Goal: Communication & Community: Answer question/provide support

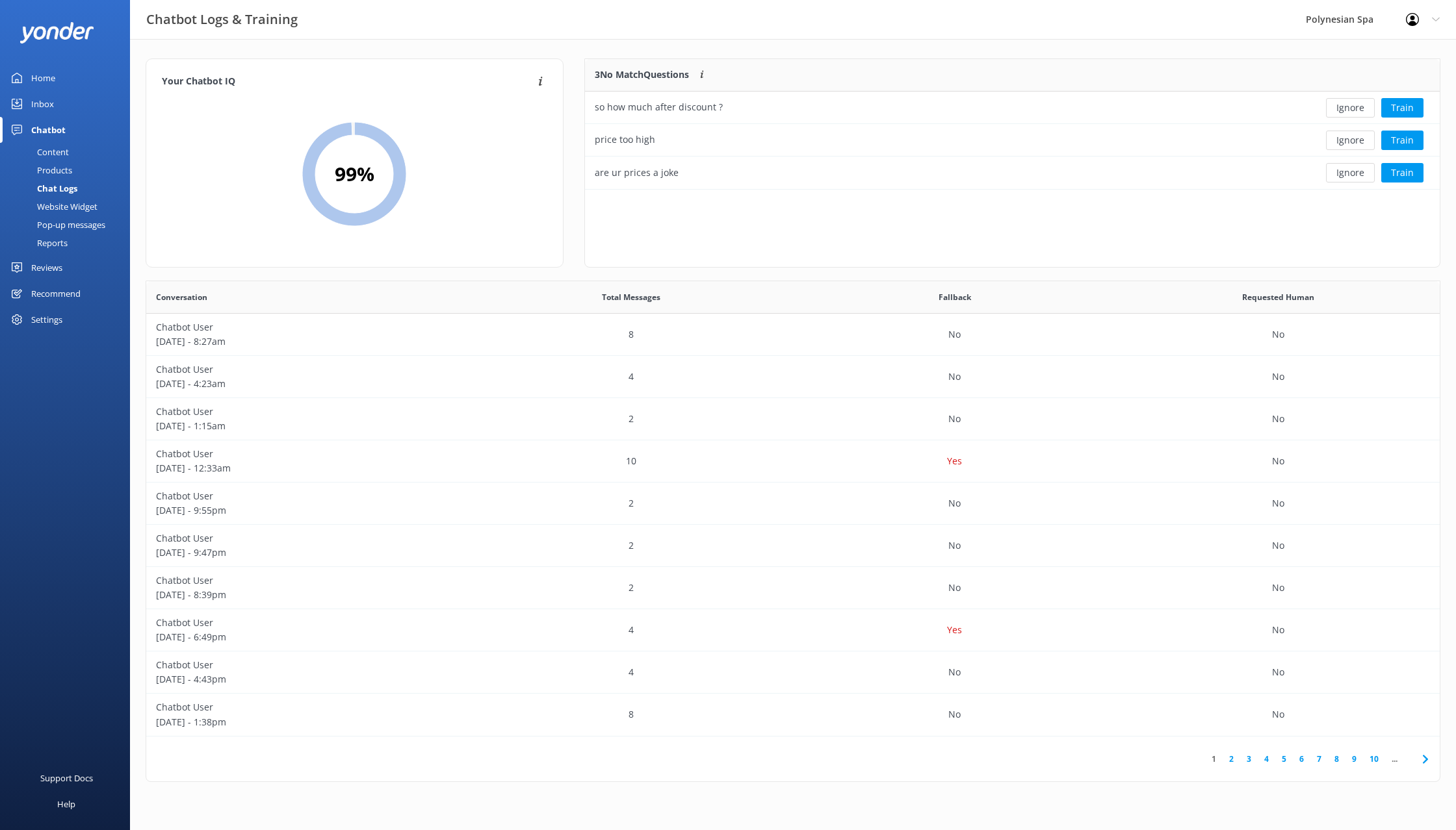
scroll to position [455, 1293]
click at [1362, 100] on button "Ignore" at bounding box center [1349, 107] width 48 height 19
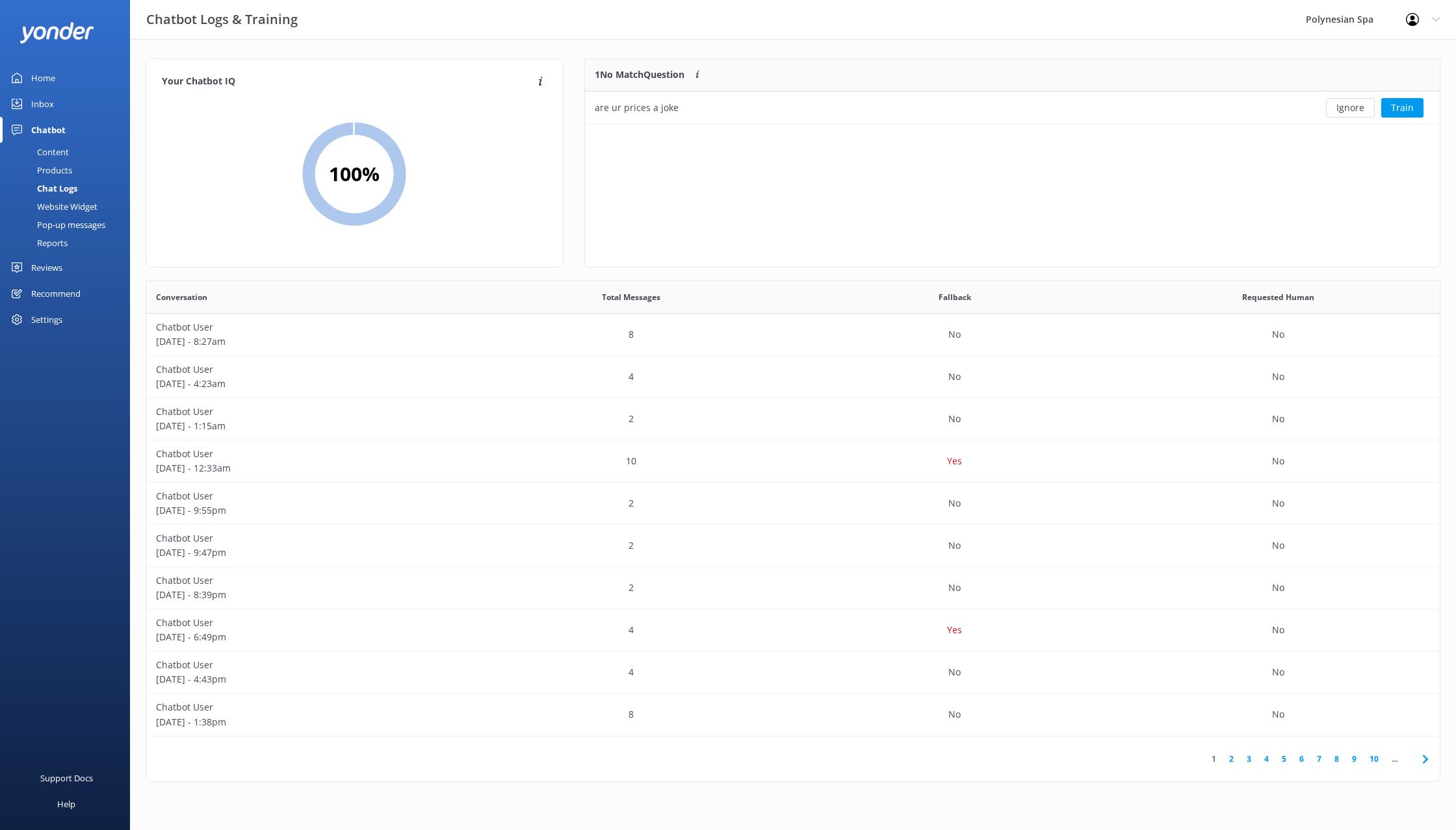
click at [1362, 100] on button "Ignore" at bounding box center [1349, 107] width 48 height 19
click at [62, 95] on link "Inbox" at bounding box center [65, 103] width 130 height 26
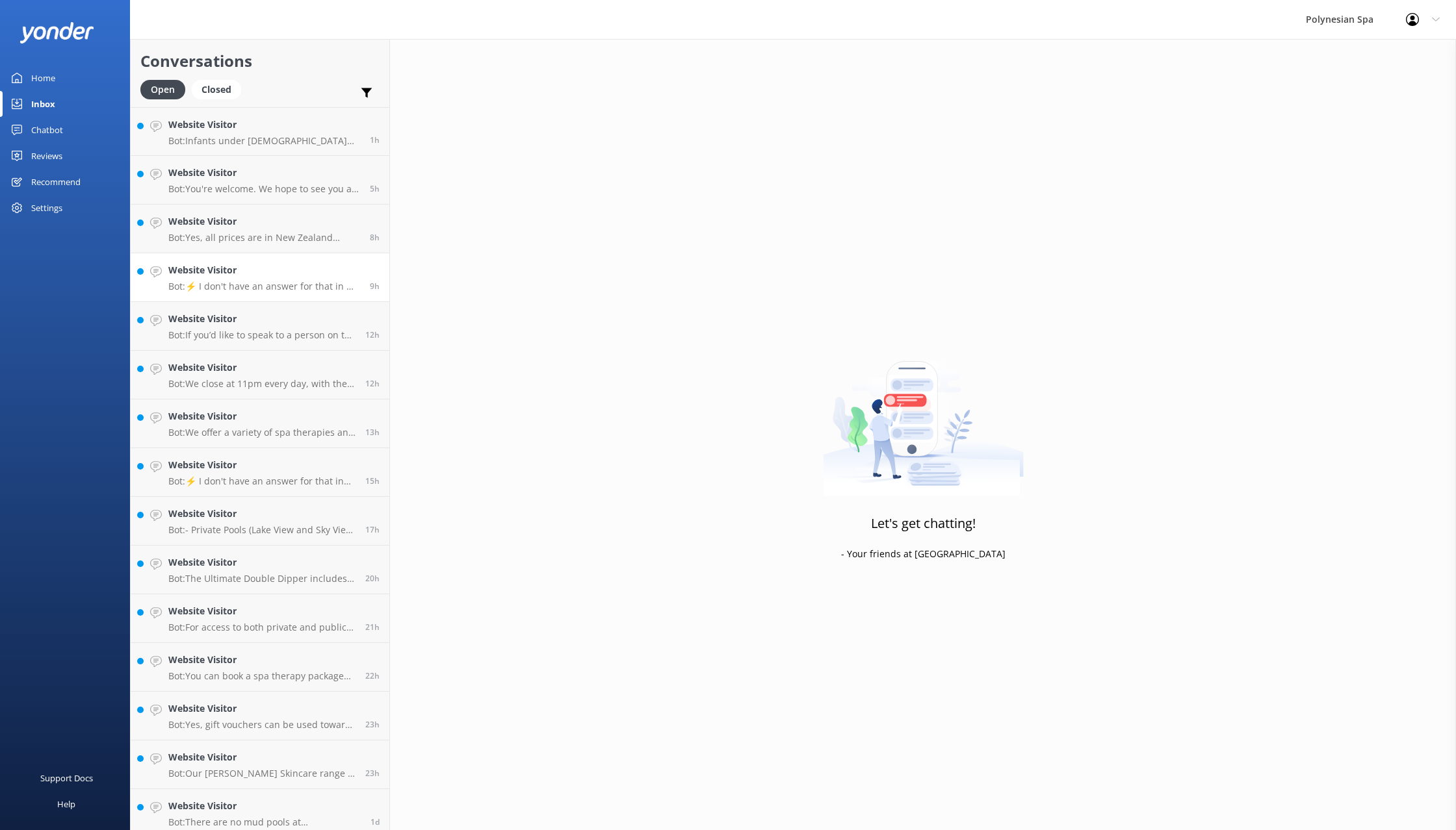
click at [265, 292] on p "Bot: ⚡ I don't have an answer for that in my knowledge base. Please try and rep…" at bounding box center [264, 286] width 192 height 12
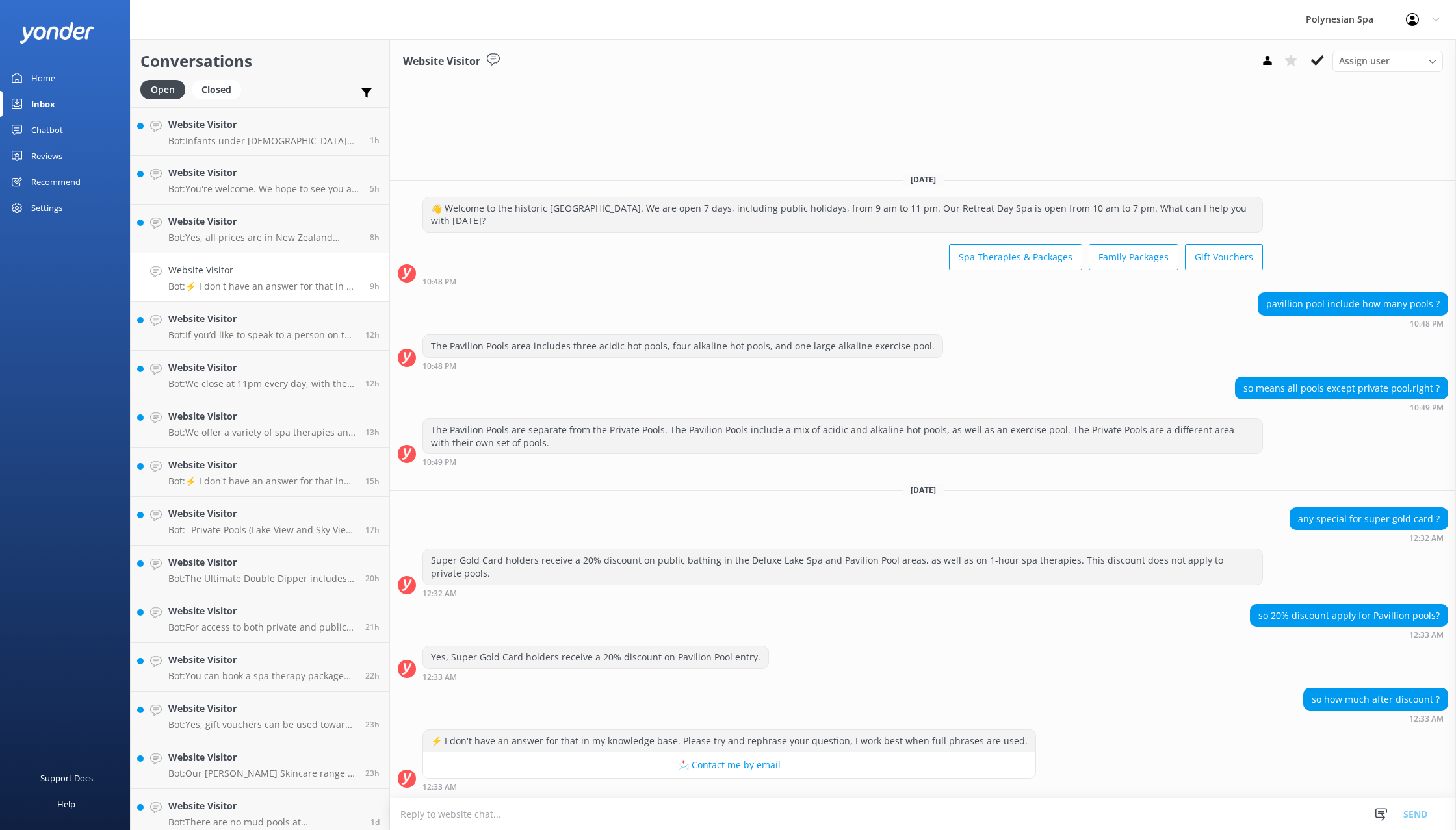
click at [55, 75] on div "Home" at bounding box center [43, 78] width 24 height 26
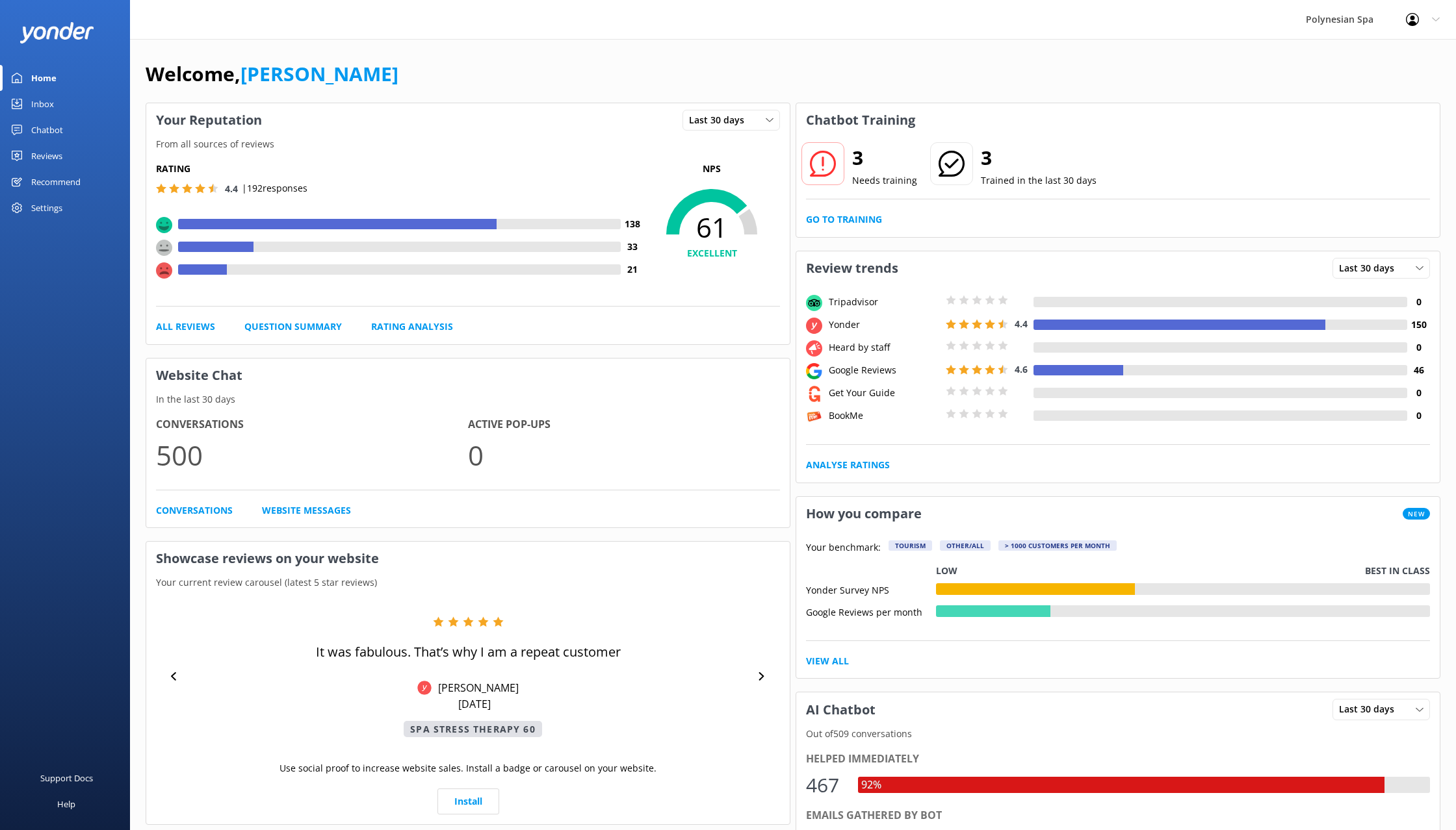
click at [67, 154] on link "Reviews" at bounding box center [65, 155] width 130 height 26
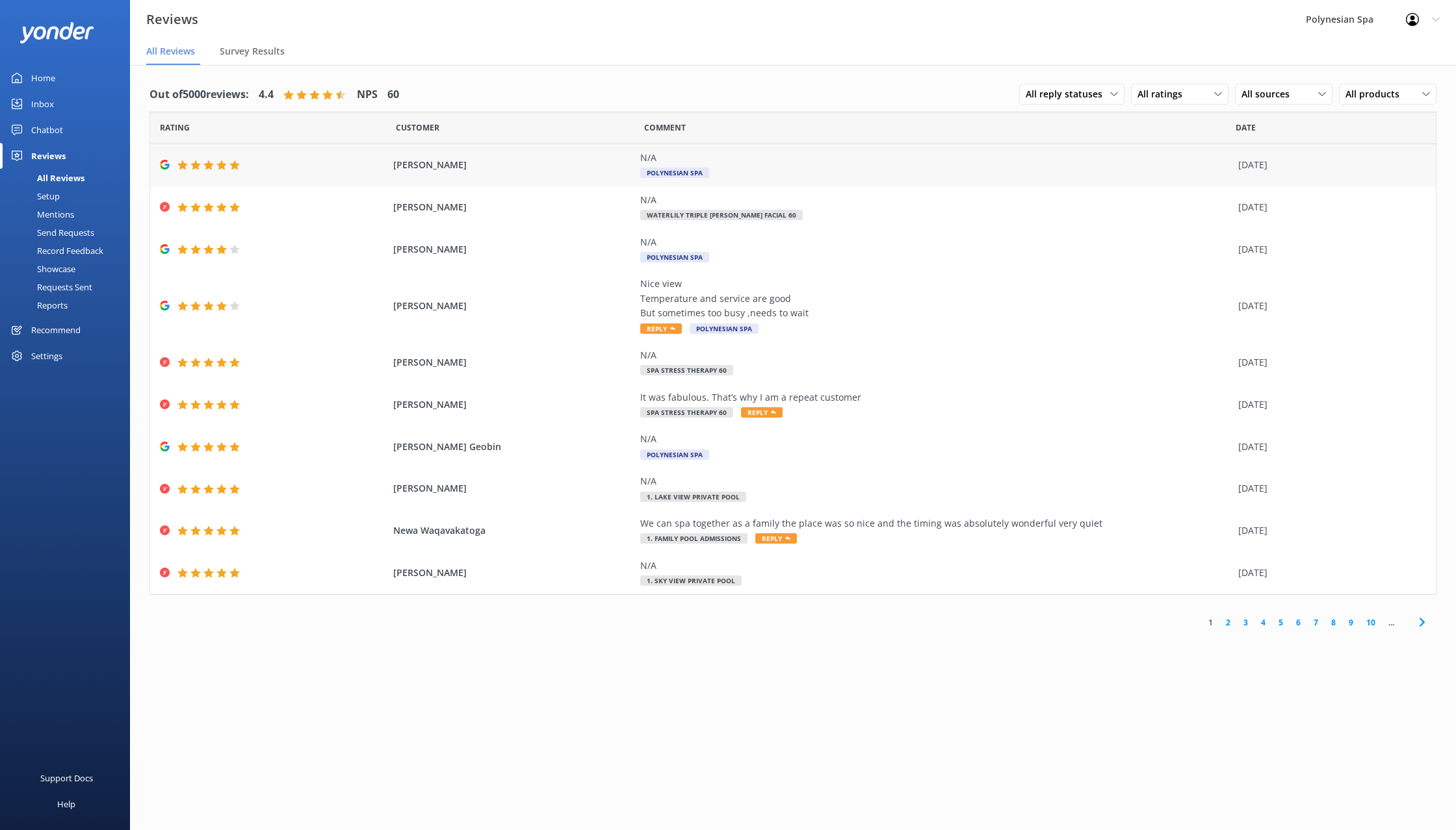
click at [624, 154] on div "[PERSON_NAME] N/A Polynesian Spa [DATE]" at bounding box center [792, 165] width 1285 height 42
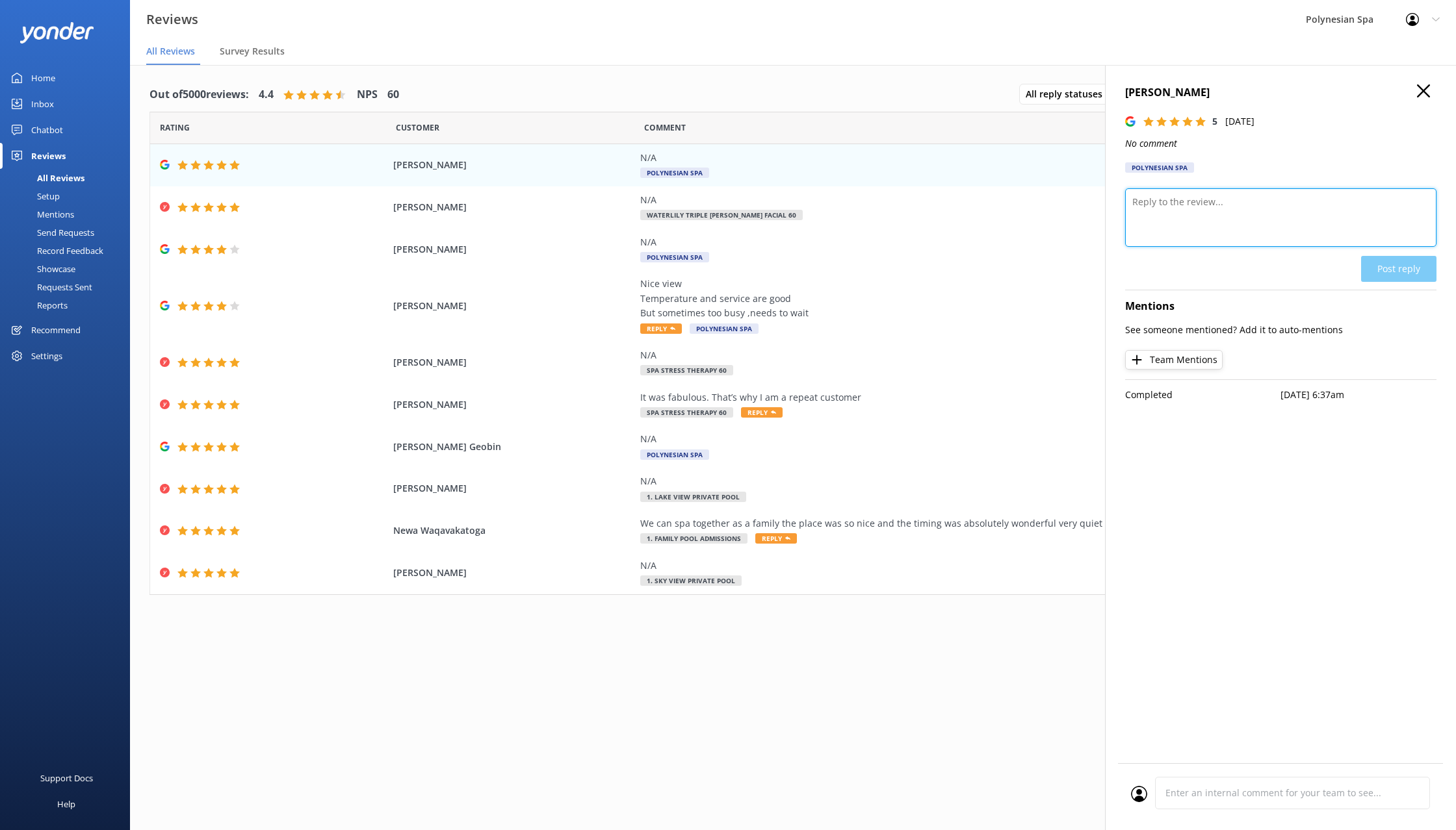
click at [1211, 223] on textarea at bounding box center [1280, 218] width 311 height 59
type textarea "Thank you for your review."
drag, startPoint x: 1401, startPoint y: 259, endPoint x: 1249, endPoint y: 371, distance: 188.8
click at [1403, 259] on button "Post reply" at bounding box center [1398, 269] width 75 height 26
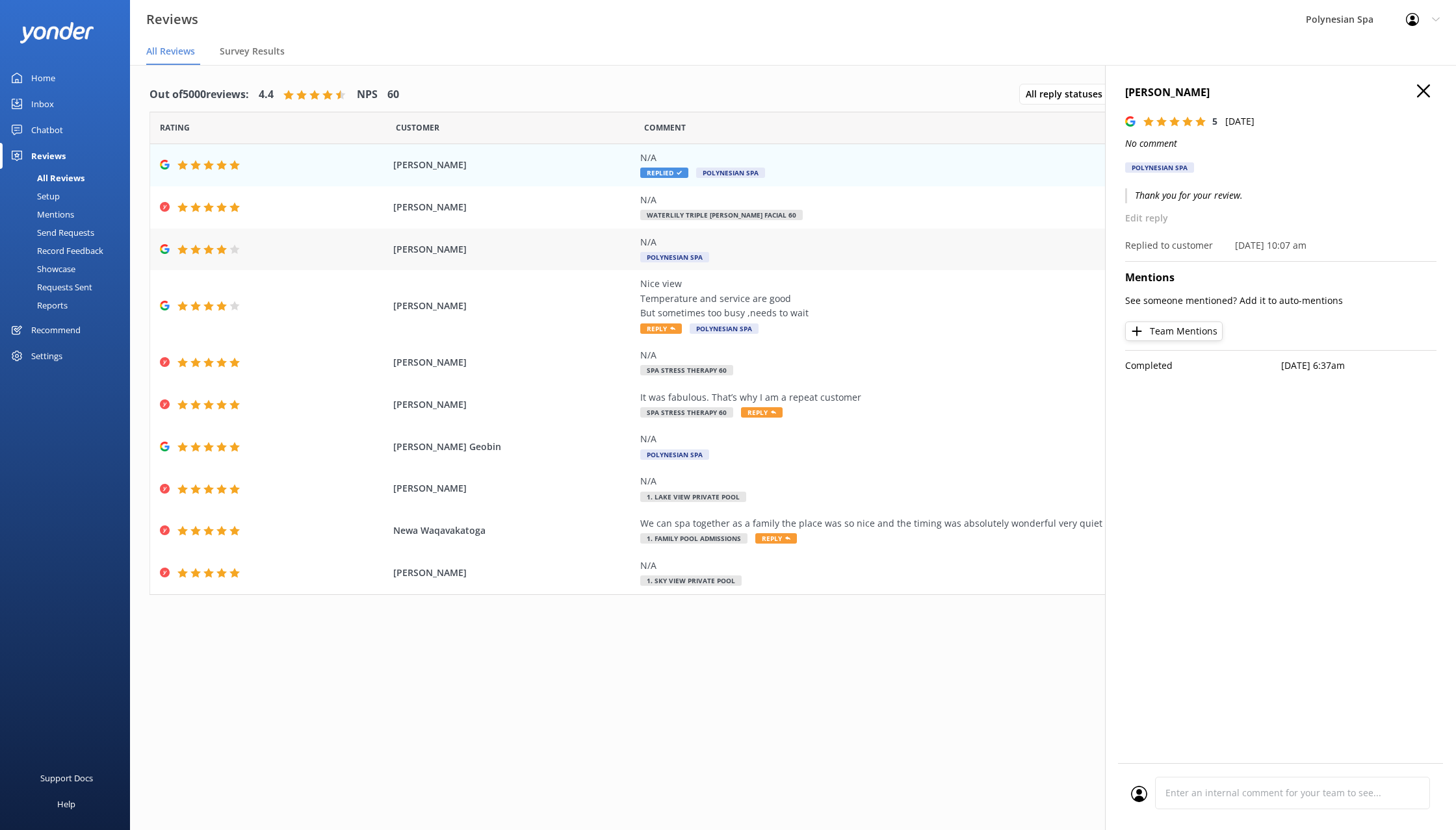
click at [367, 255] on div "[PERSON_NAME] N/A Polynesian Spa [DATE]" at bounding box center [792, 250] width 1285 height 42
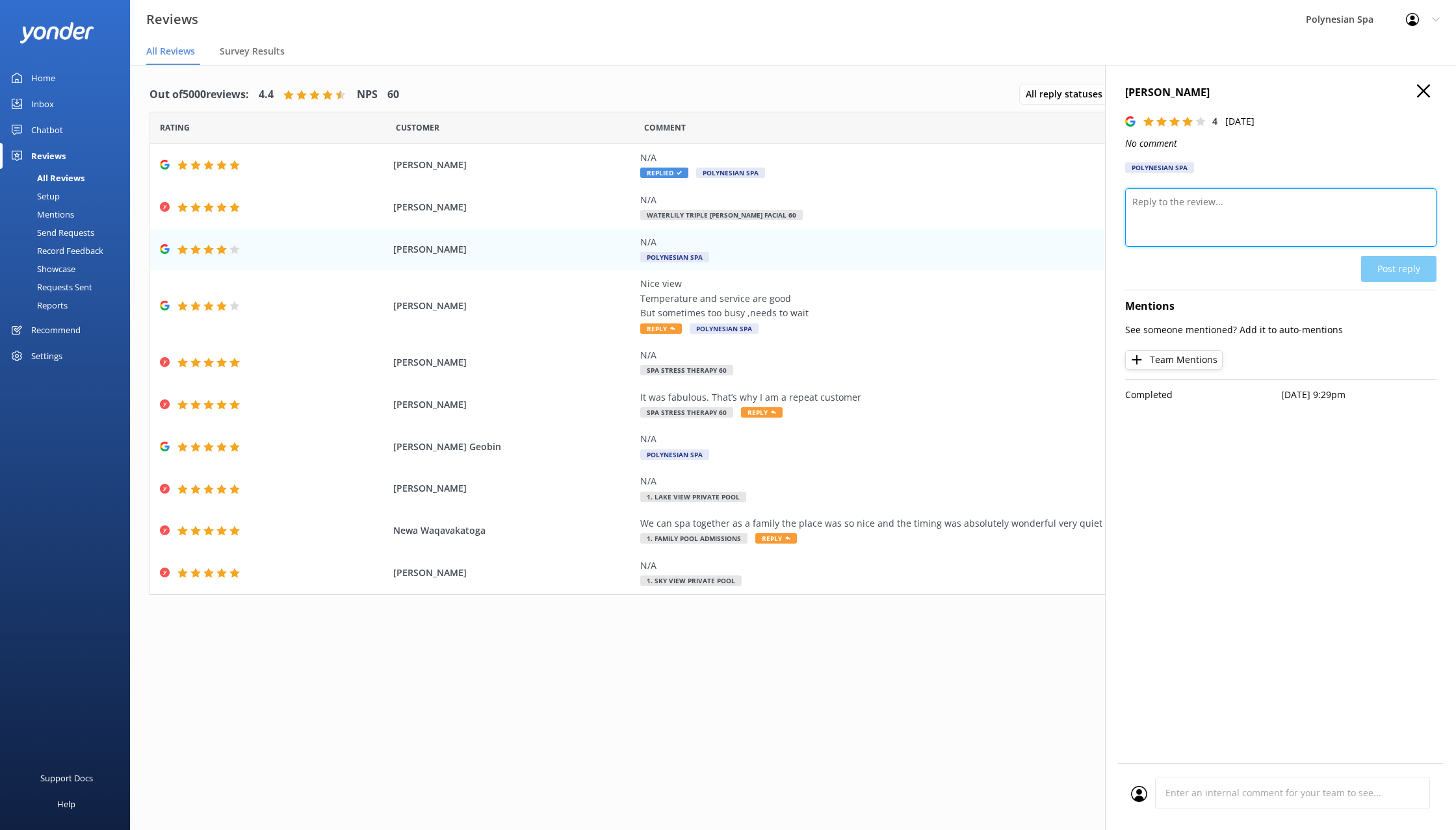
click at [1202, 203] on textarea at bounding box center [1280, 218] width 311 height 59
type textarea "Thank you for your review."
click at [1416, 257] on button "Post reply" at bounding box center [1398, 269] width 75 height 26
click at [530, 307] on span "[PERSON_NAME]" at bounding box center [513, 306] width 240 height 15
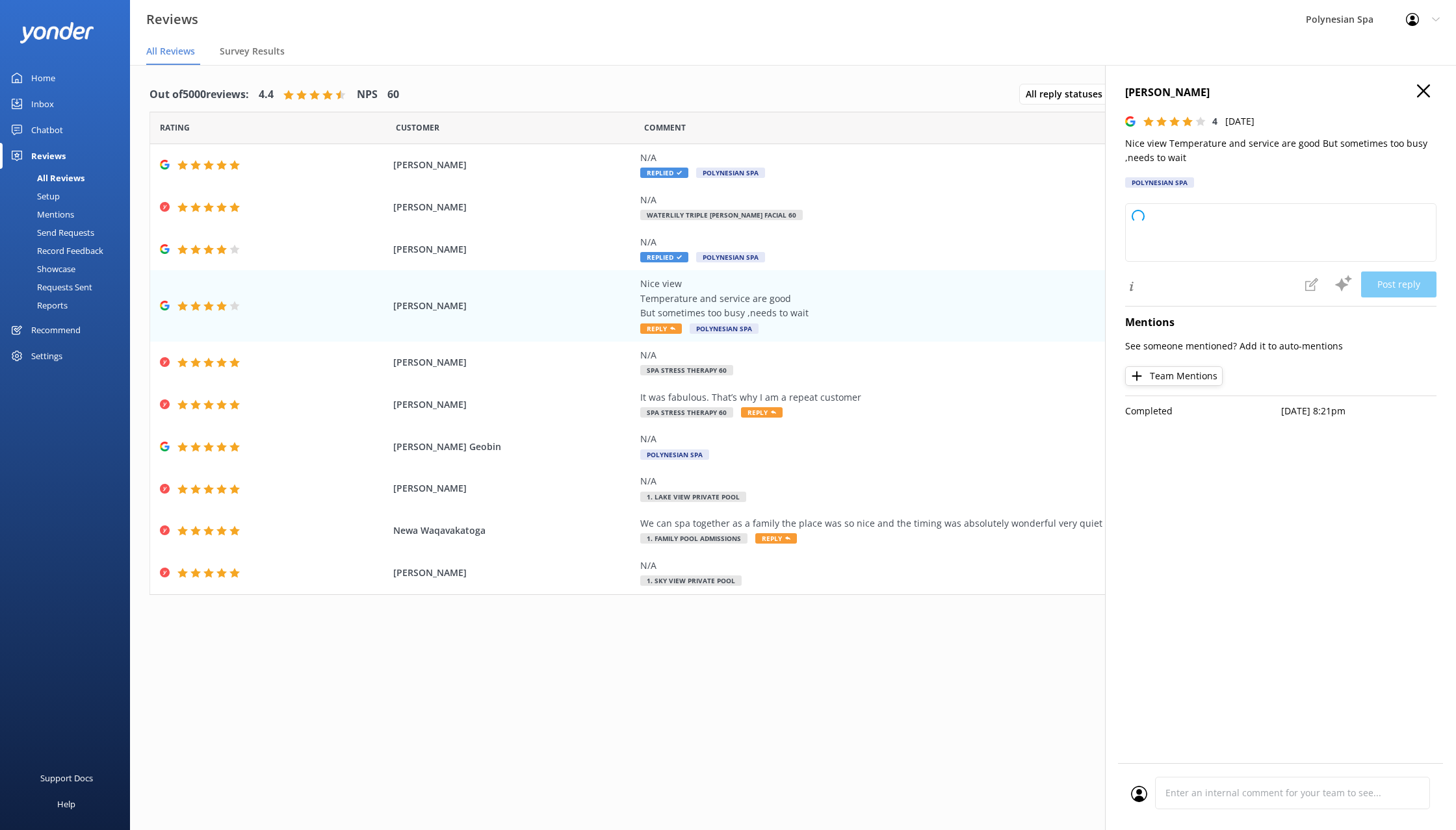
click at [1215, 138] on p "Nice view Temperature and service are good But sometimes too busy ,needs to wait" at bounding box center [1280, 151] width 311 height 29
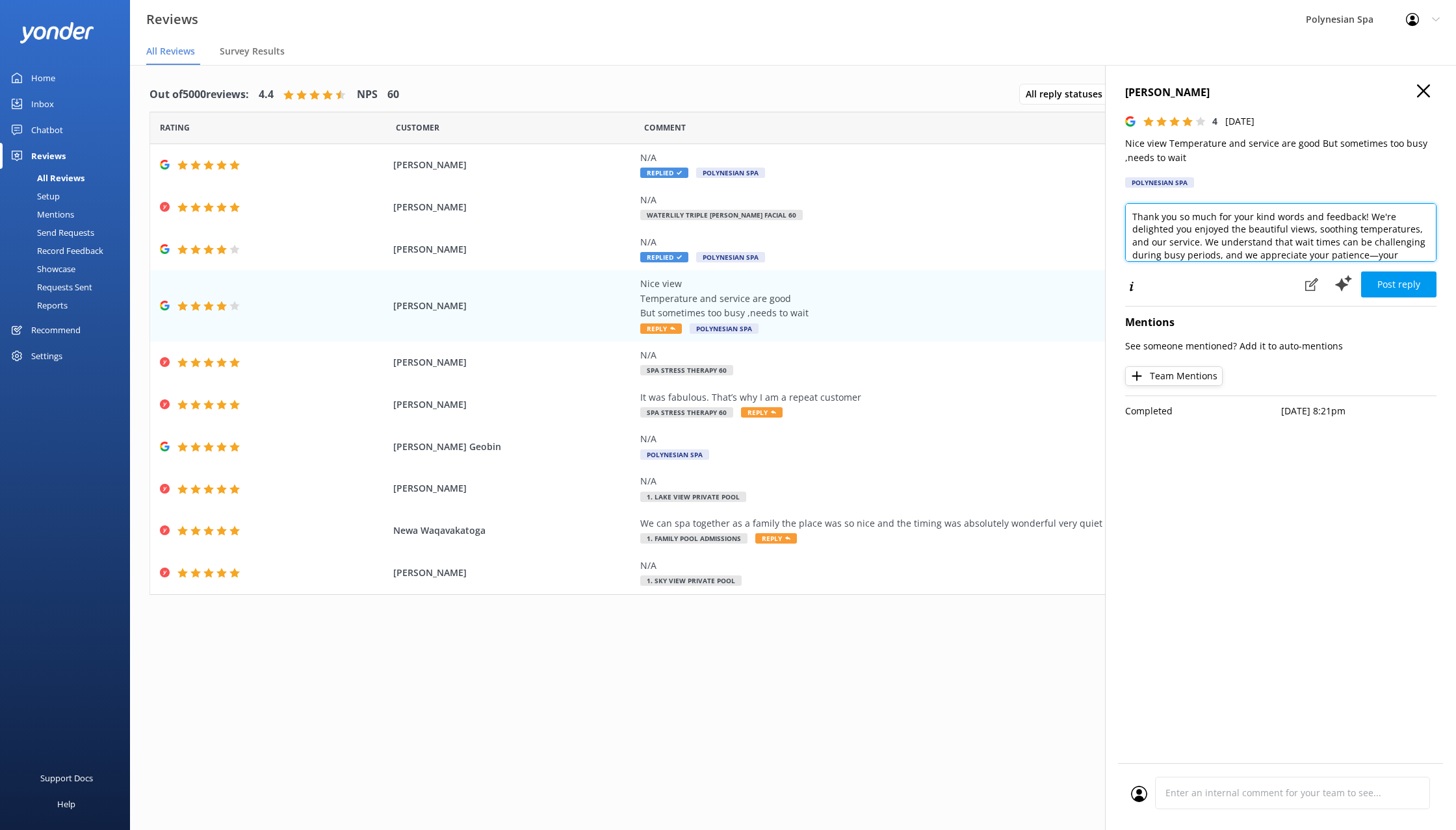
click at [1293, 230] on textarea "Thank you so much for your kind words and feedback! We're delighted you enjoyed…" at bounding box center [1280, 232] width 311 height 59
paste textarea "for sharing your thoughts with us. We appreciate your note about the busy times…"
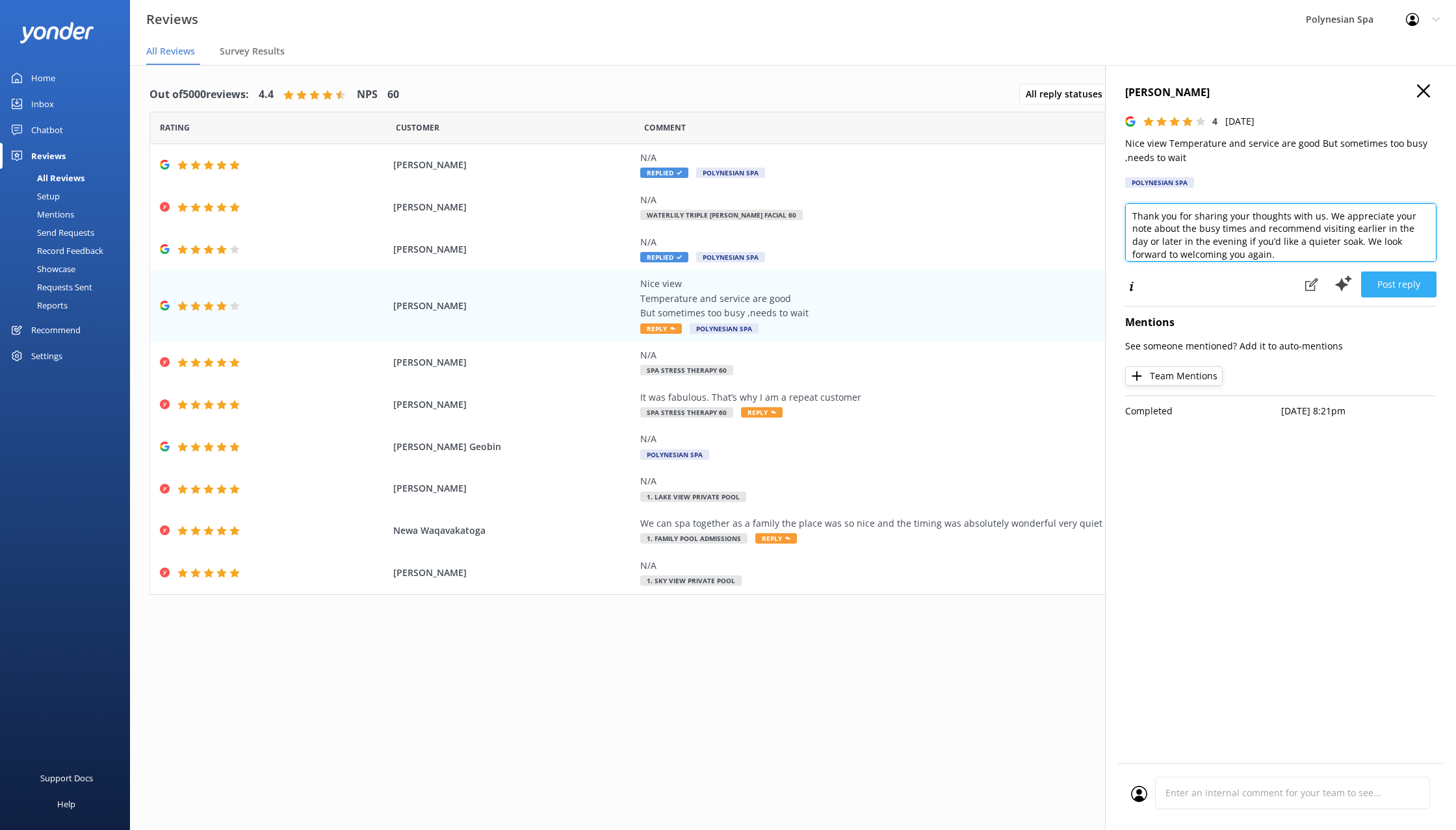
type textarea "Thank you for sharing your thoughts with us. We appreciate your note about the …"
click at [1388, 273] on button "Post reply" at bounding box center [1398, 284] width 75 height 26
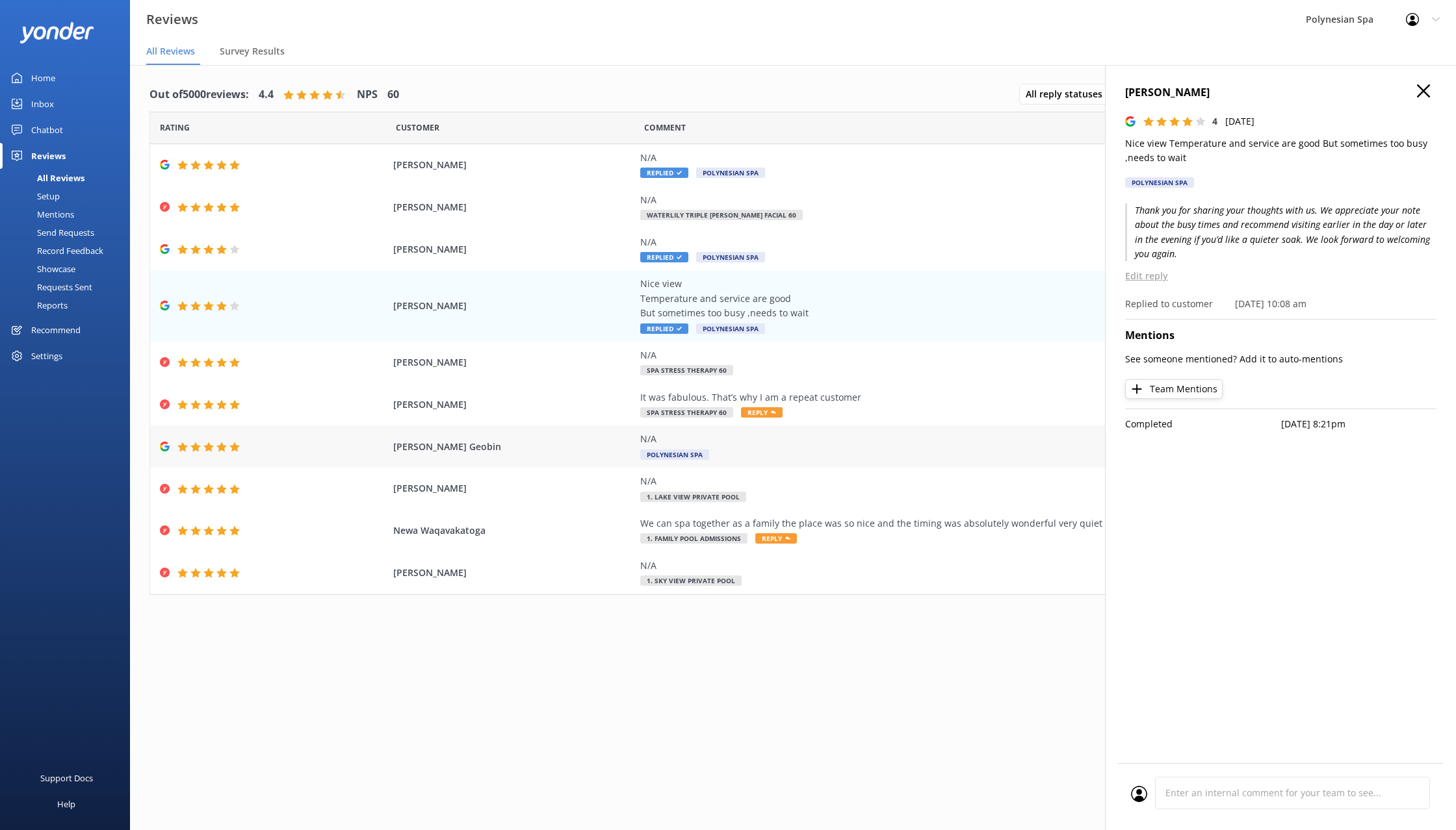
click at [525, 442] on span "[PERSON_NAME] Geobin" at bounding box center [513, 447] width 240 height 15
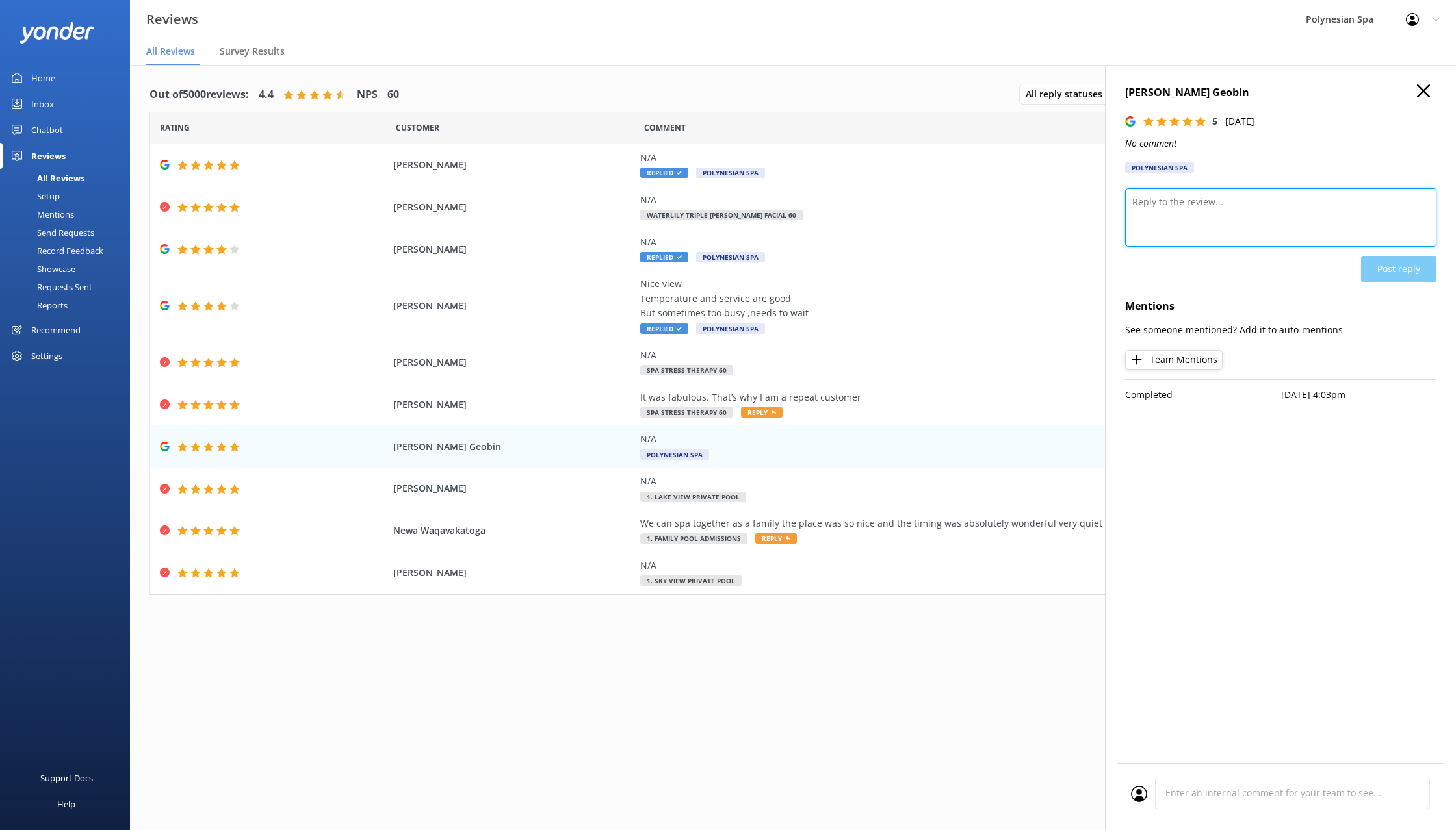
click at [1179, 210] on textarea at bounding box center [1280, 218] width 311 height 59
type textarea "Thank you for your review."
click at [1406, 271] on button "Post reply" at bounding box center [1398, 269] width 75 height 26
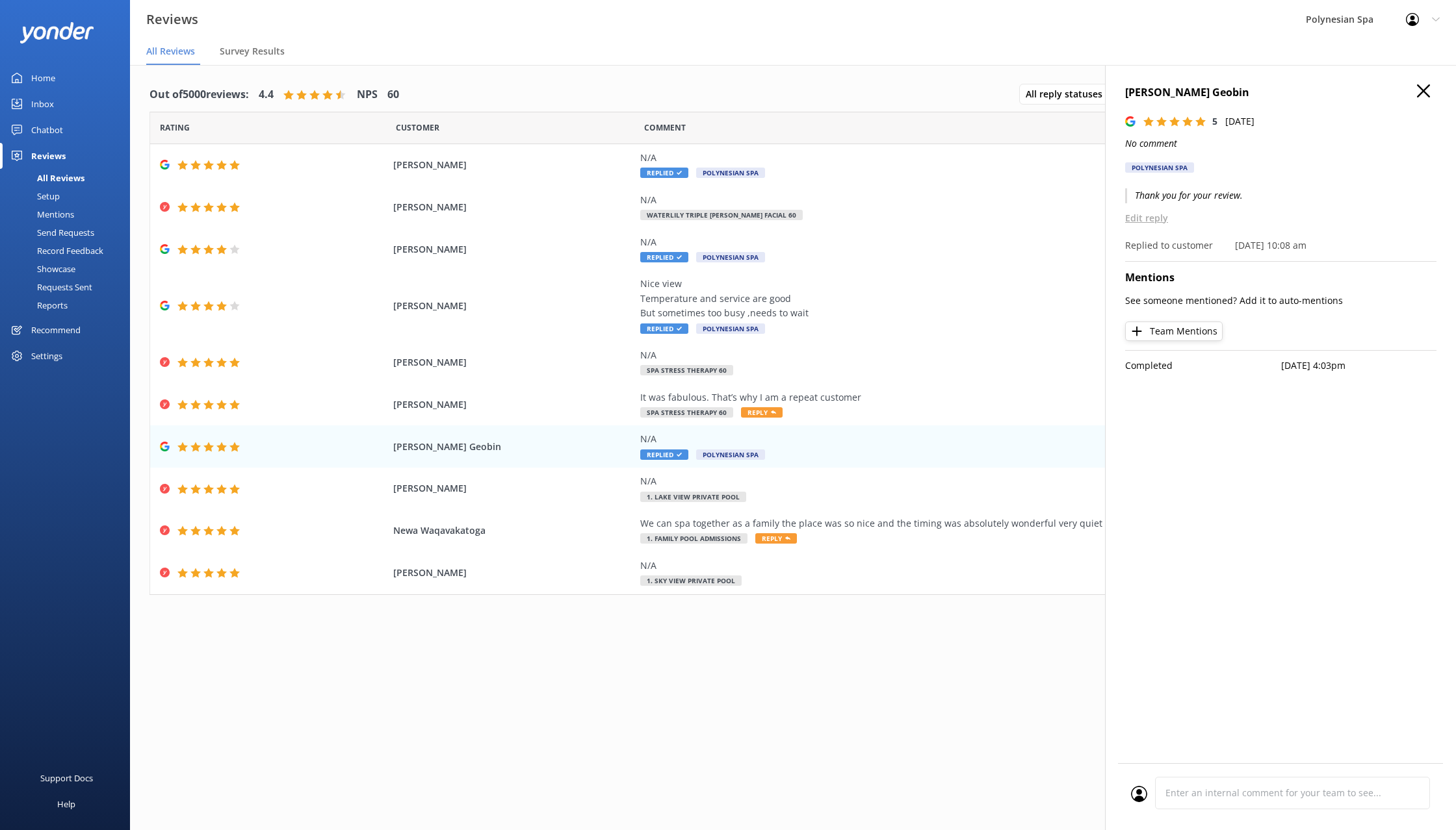
click at [1422, 90] on use "button" at bounding box center [1423, 90] width 13 height 13
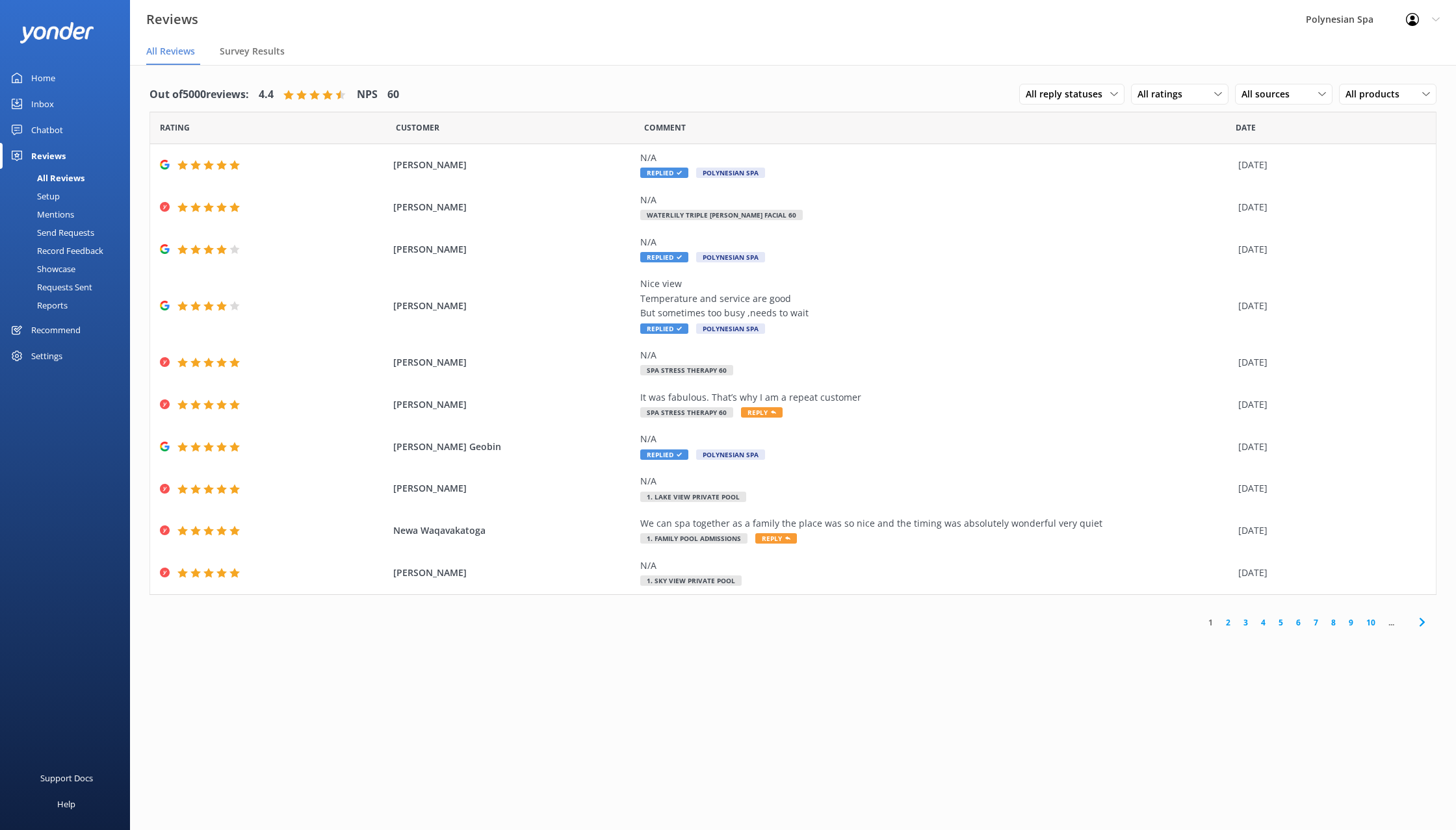
click at [1229, 619] on link "2" at bounding box center [1227, 622] width 17 height 12
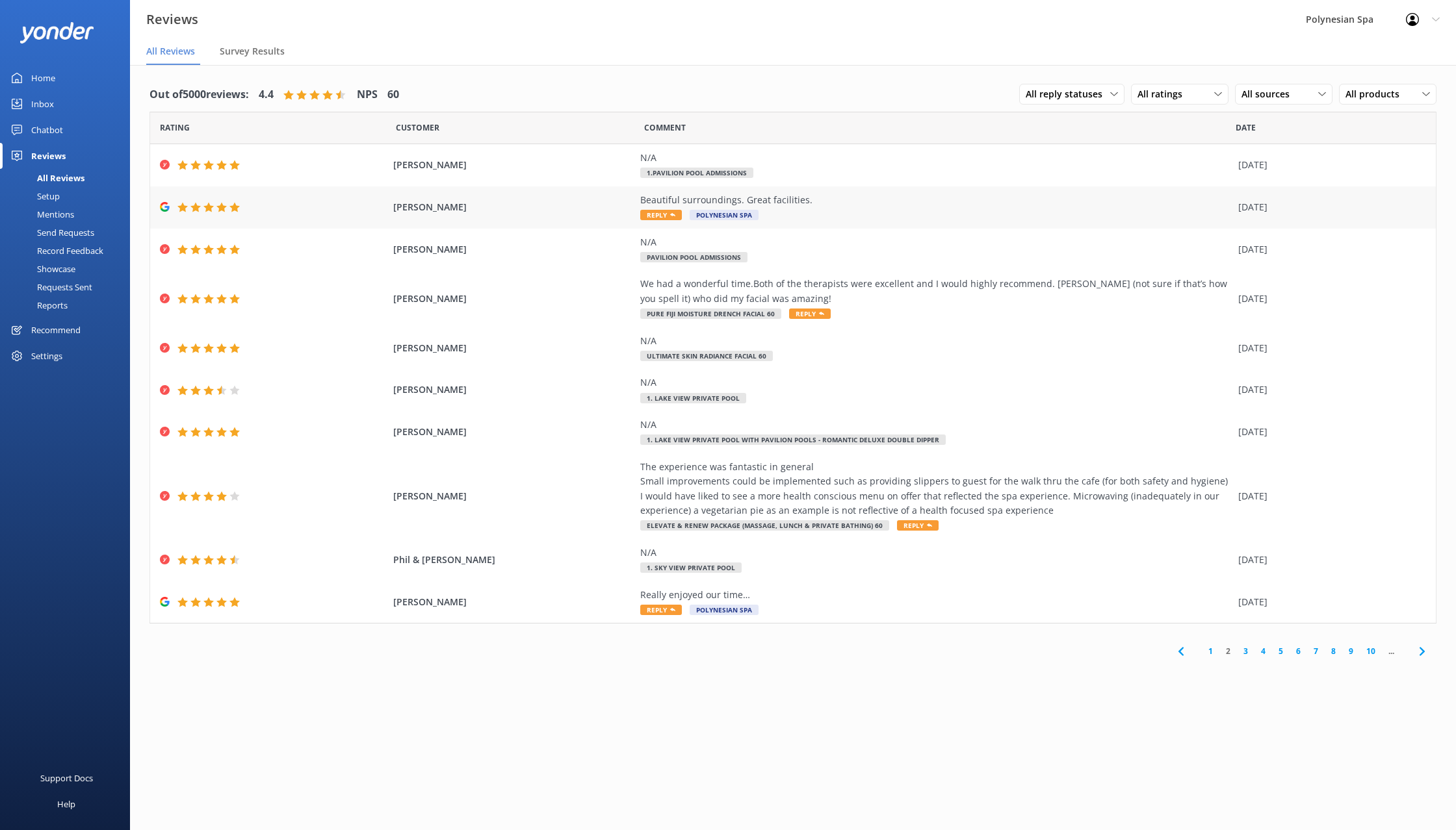
click at [1004, 207] on div "Beautiful surroundings. Great facilities." at bounding box center [936, 200] width 592 height 15
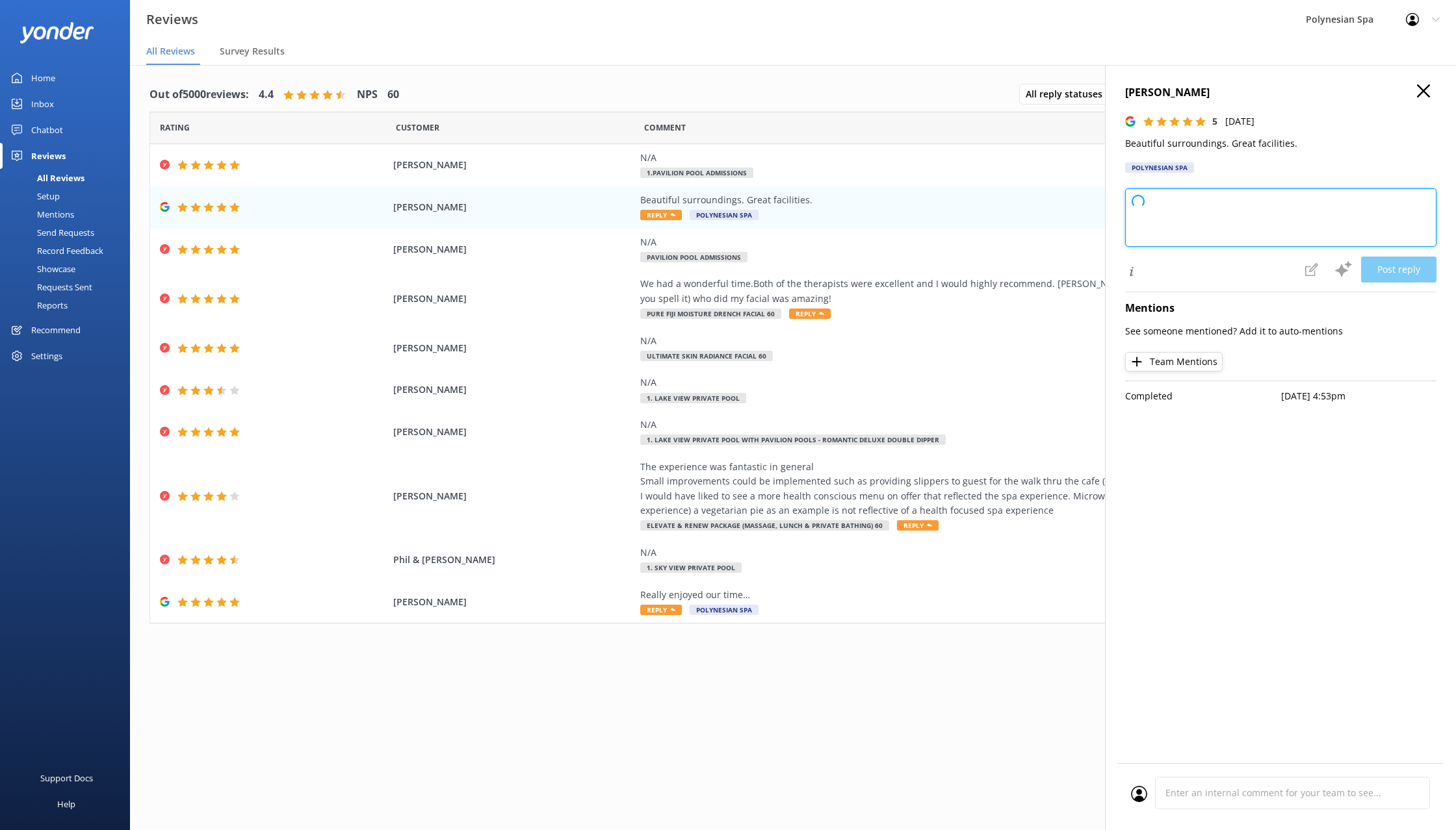
click at [1258, 214] on textarea at bounding box center [1280, 218] width 311 height 59
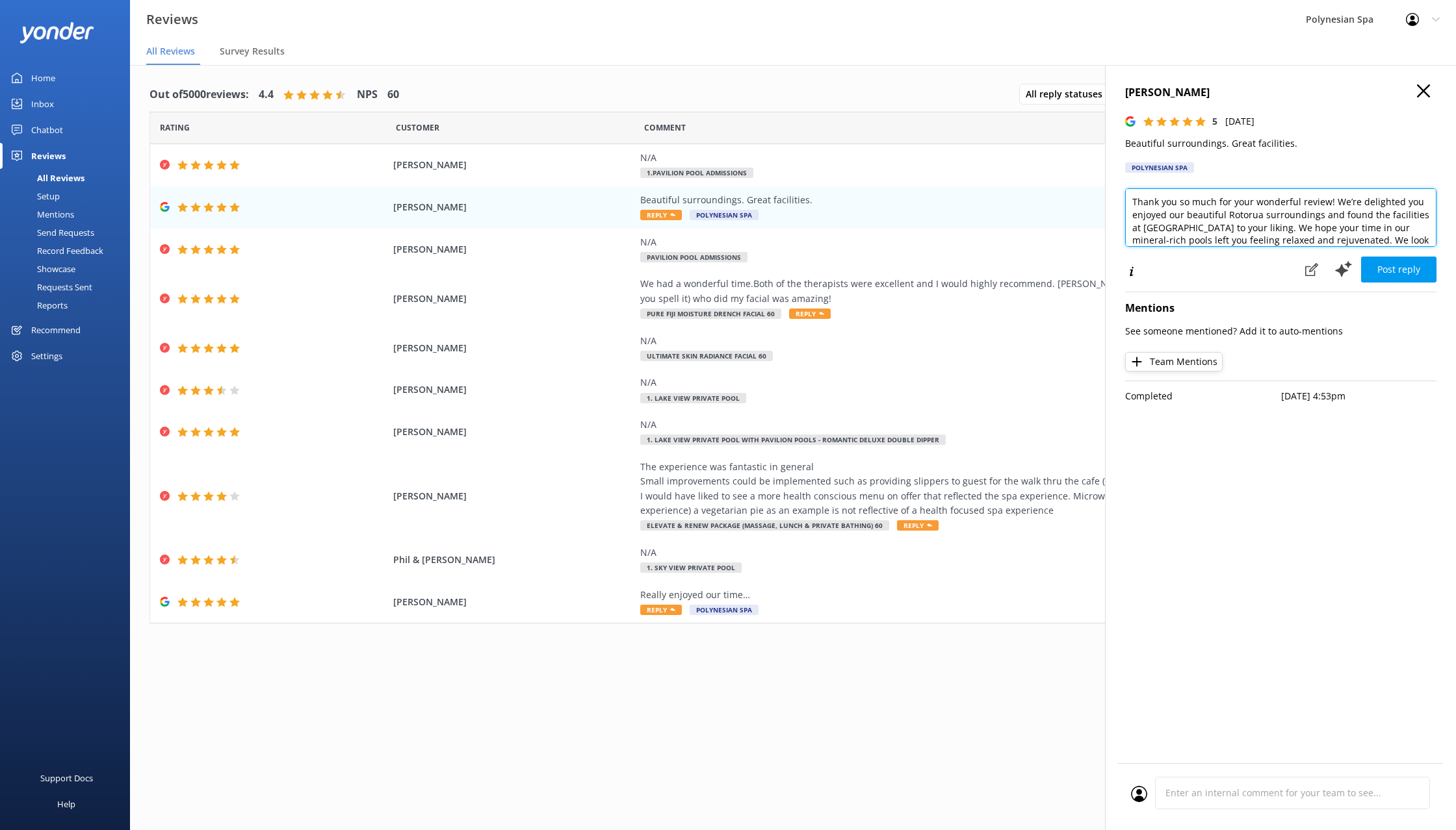
scroll to position [13, 0]
type textarea "Thank you so much for your wonderful review! We’re delighted you enjoyed our be…"
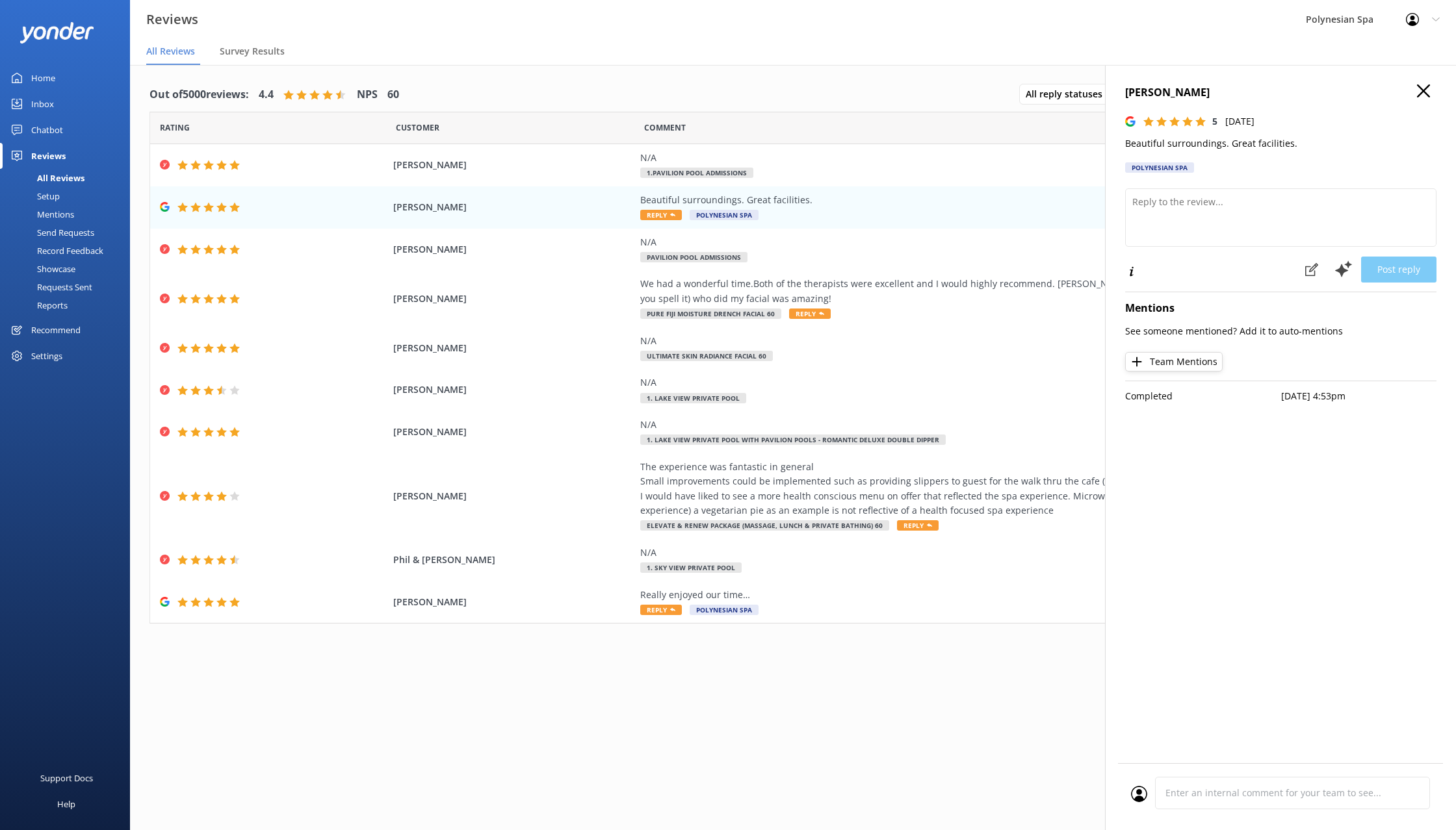
click at [1237, 140] on p "Beautiful surroundings. Great facilities." at bounding box center [1280, 144] width 311 height 15
click at [1228, 215] on textarea at bounding box center [1280, 218] width 311 height 59
click at [1229, 203] on textarea "Dear [PERSON_NAME]," at bounding box center [1280, 218] width 311 height 59
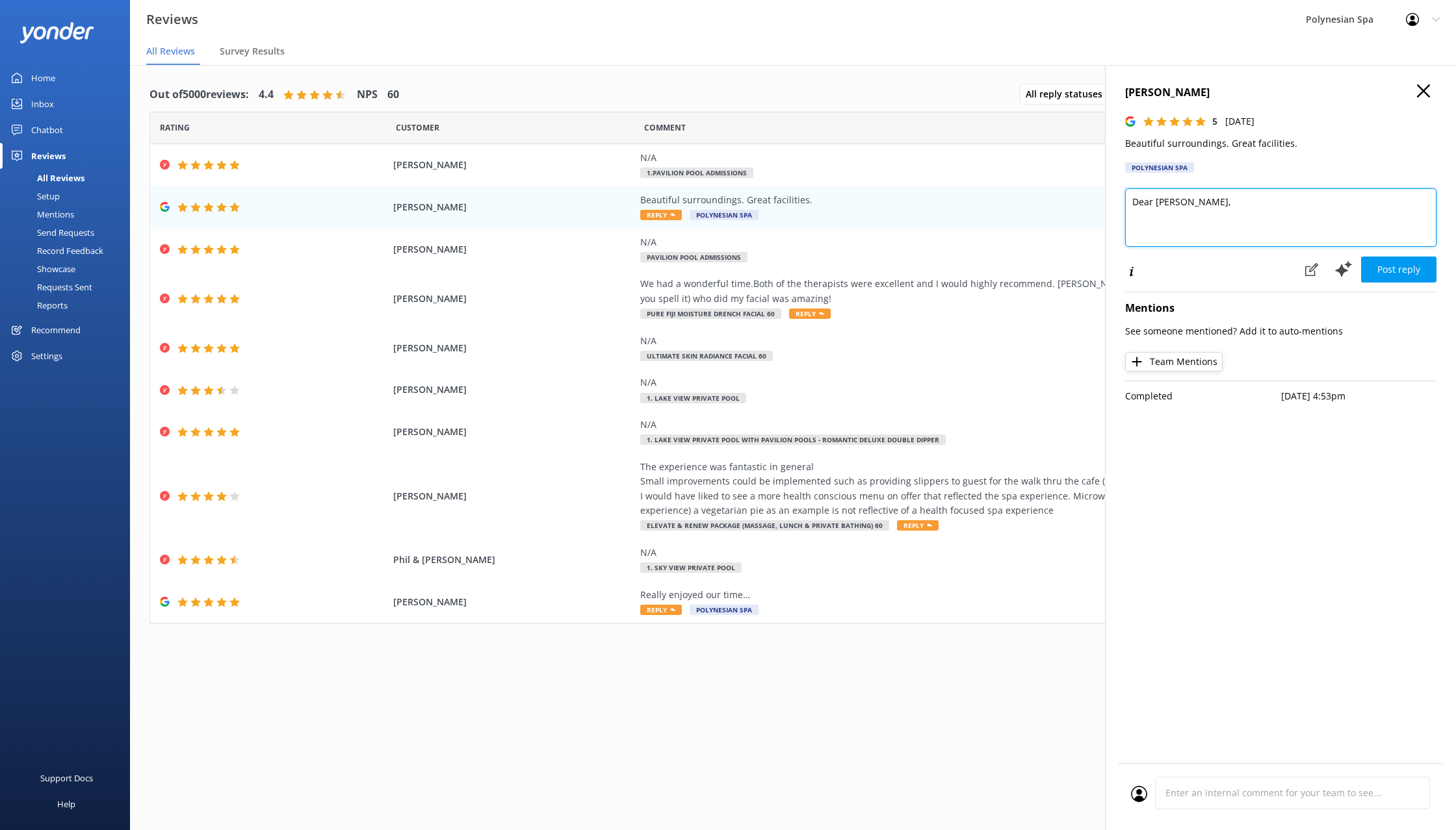
paste textarea "Thank you for your kind words. We’re delighted you enjoyed the setting and faci…"
click at [1201, 201] on textarea "Dear [PERSON_NAME], Thank you for your kind words. We’re delighted you enjoyed …" at bounding box center [1280, 218] width 311 height 59
type textarea "Dear [PERSON_NAME], thank you for your kind words. We’re delighted you enjoyed …"
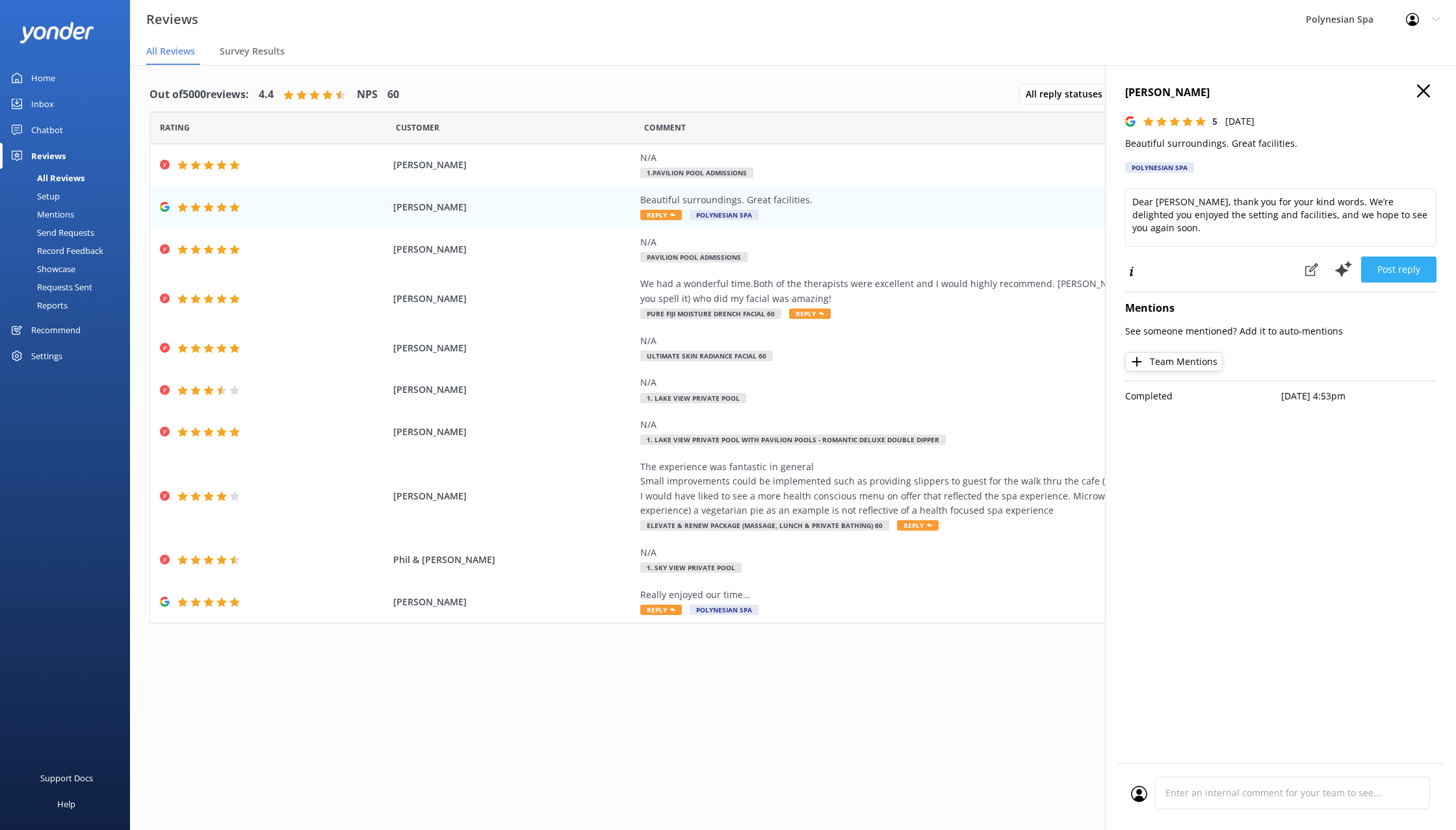
click at [1384, 261] on button "Post reply" at bounding box center [1398, 270] width 75 height 26
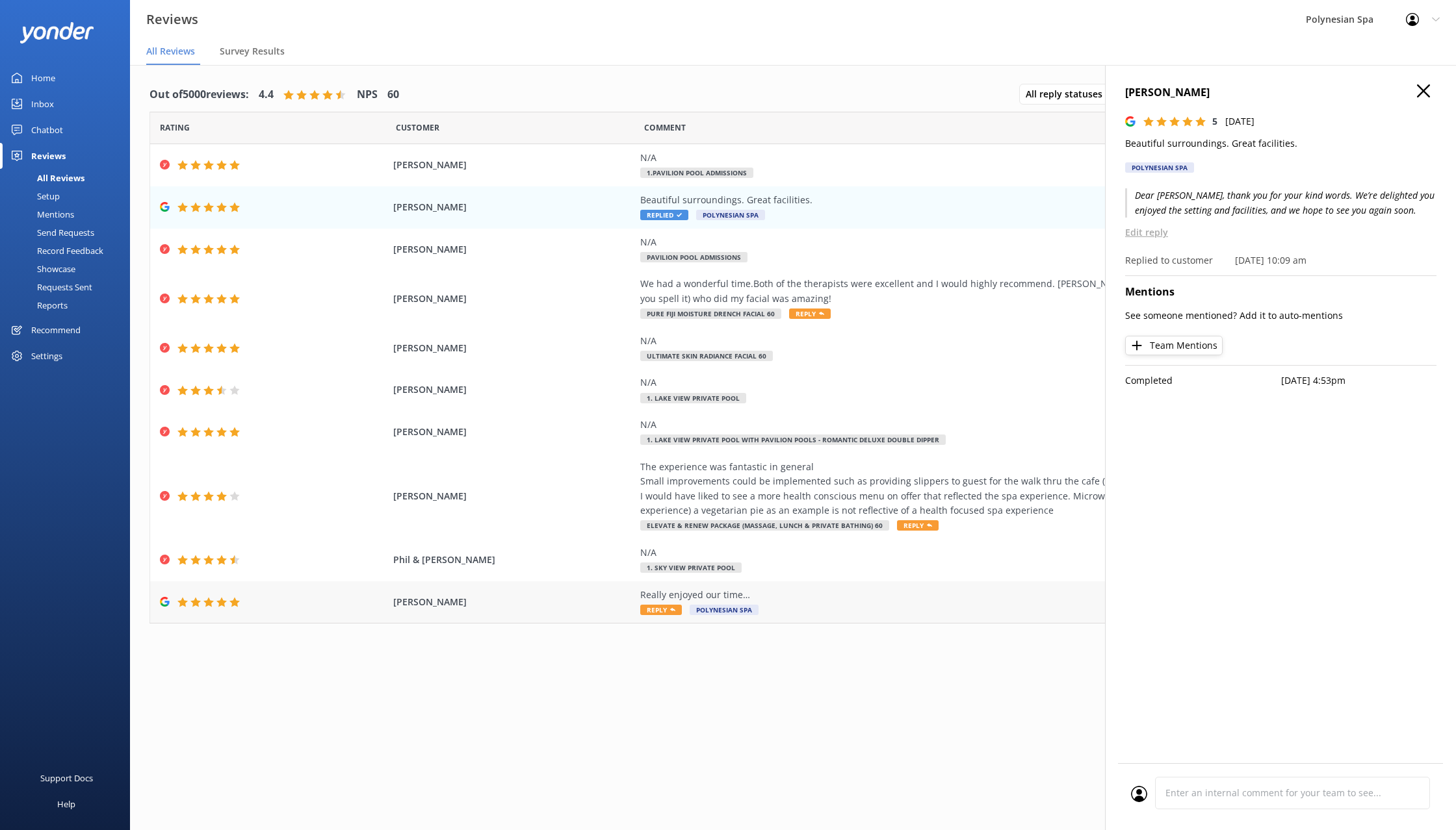
click at [919, 596] on div "Really enjoyed our time…" at bounding box center [936, 595] width 592 height 15
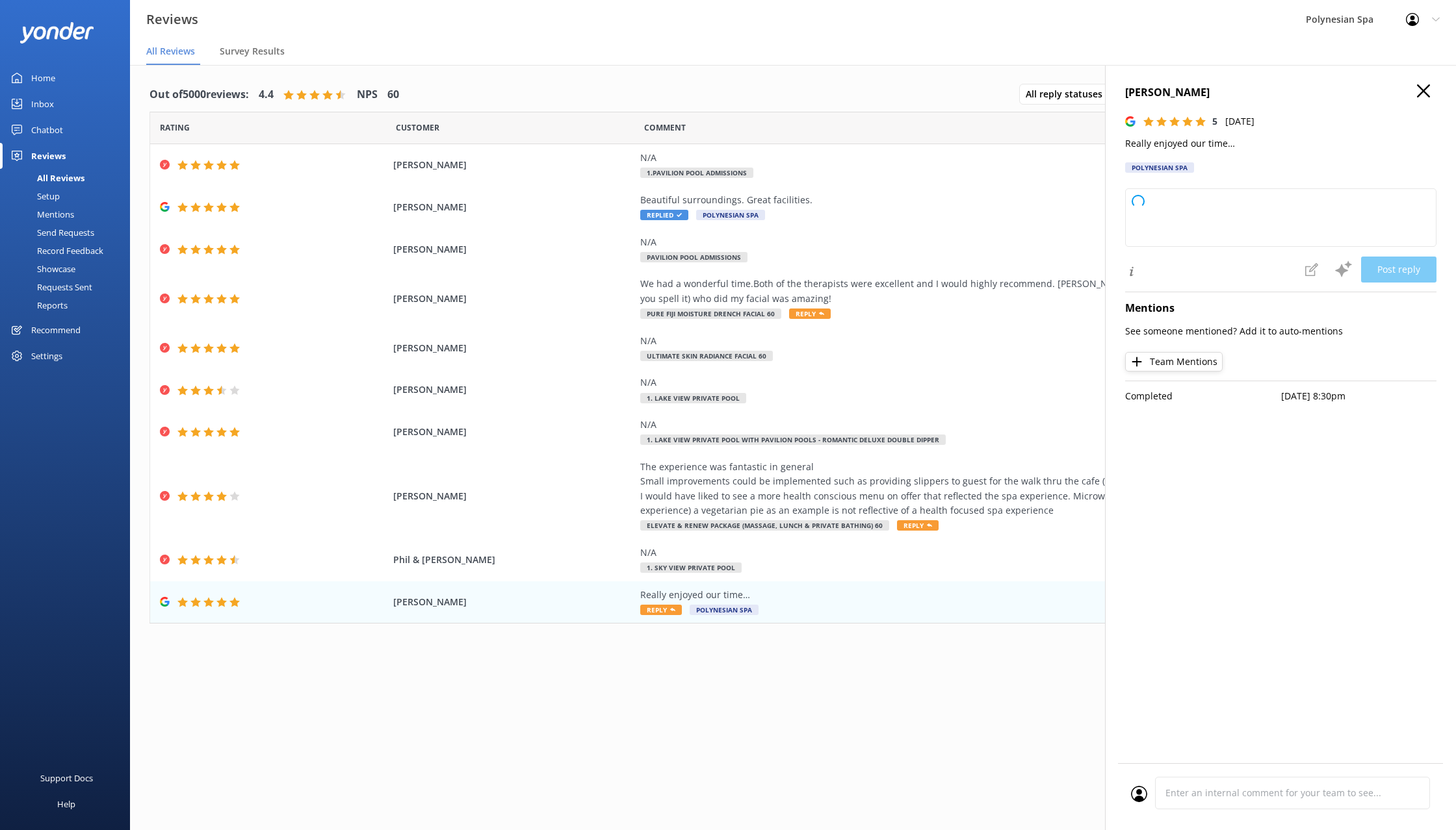
click at [1195, 142] on p "Really enjoyed our time…" at bounding box center [1280, 144] width 311 height 15
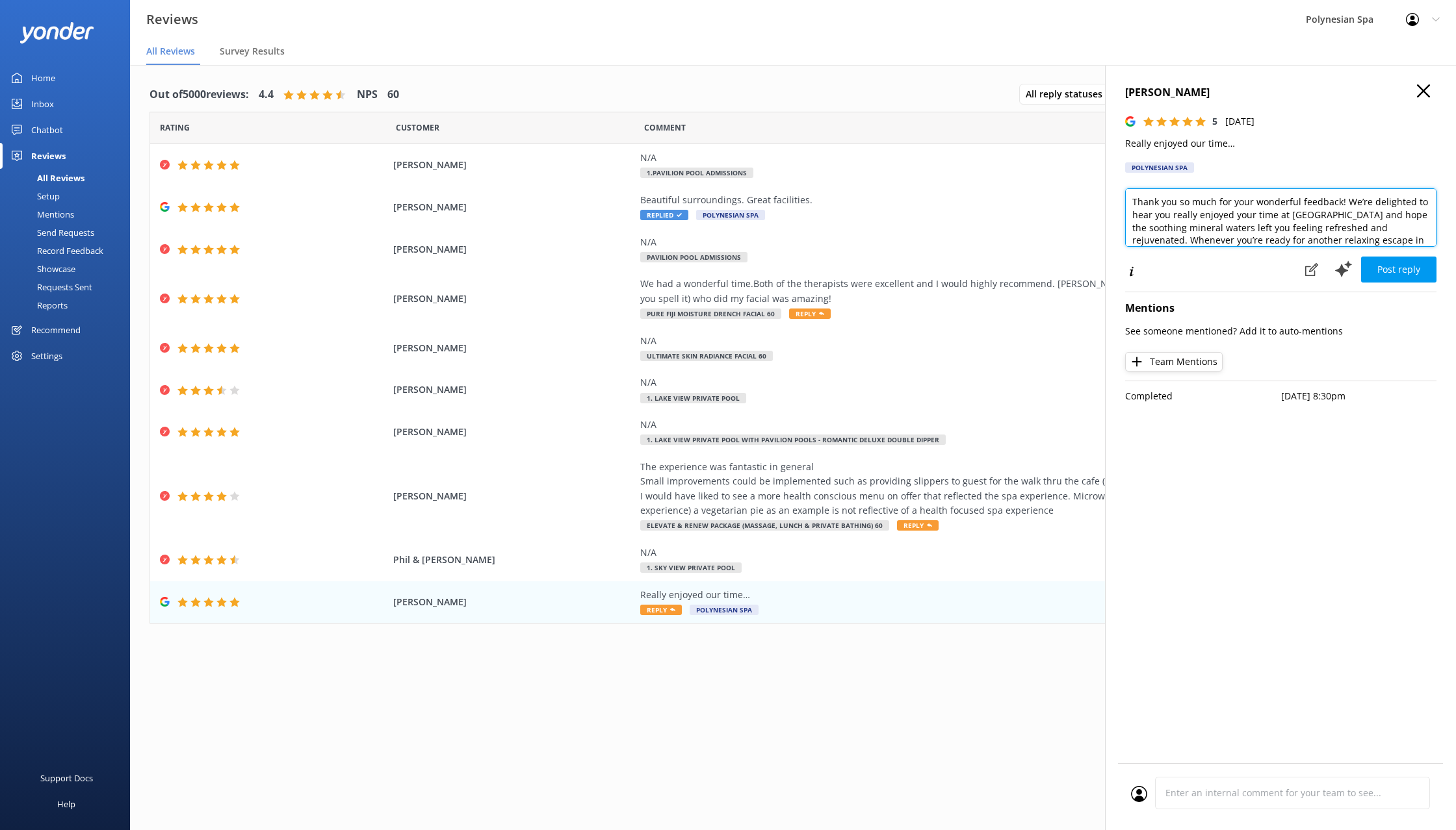
click at [1245, 235] on textarea "Thank you so much for your wonderful feedback! We’re delighted to hear you real…" at bounding box center [1280, 218] width 311 height 59
click at [1267, 199] on textarea "Dear [PERSON_NAME]," at bounding box center [1280, 218] width 311 height 59
paste textarea "We’re grateful you took the time to leave a review. Delighted you had an enjoya…"
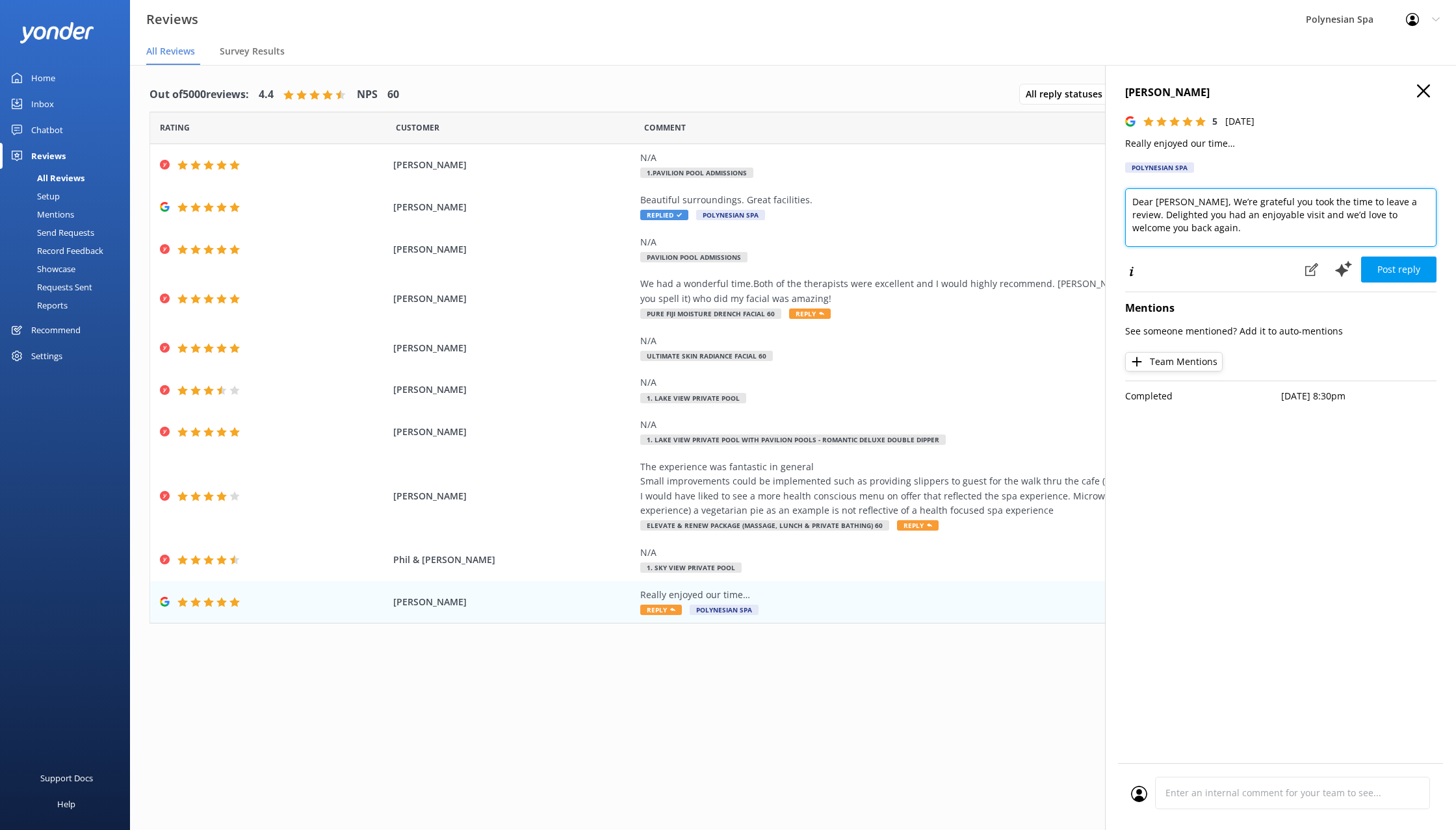
click at [1138, 215] on textarea "Dear [PERSON_NAME], We’re grateful you took the time to leave a review. Delight…" at bounding box center [1280, 218] width 311 height 59
type textarea "Dear [PERSON_NAME], We’re grateful you took the time to leave a review. We're h…"
click at [1418, 261] on button "Post reply" at bounding box center [1398, 270] width 75 height 26
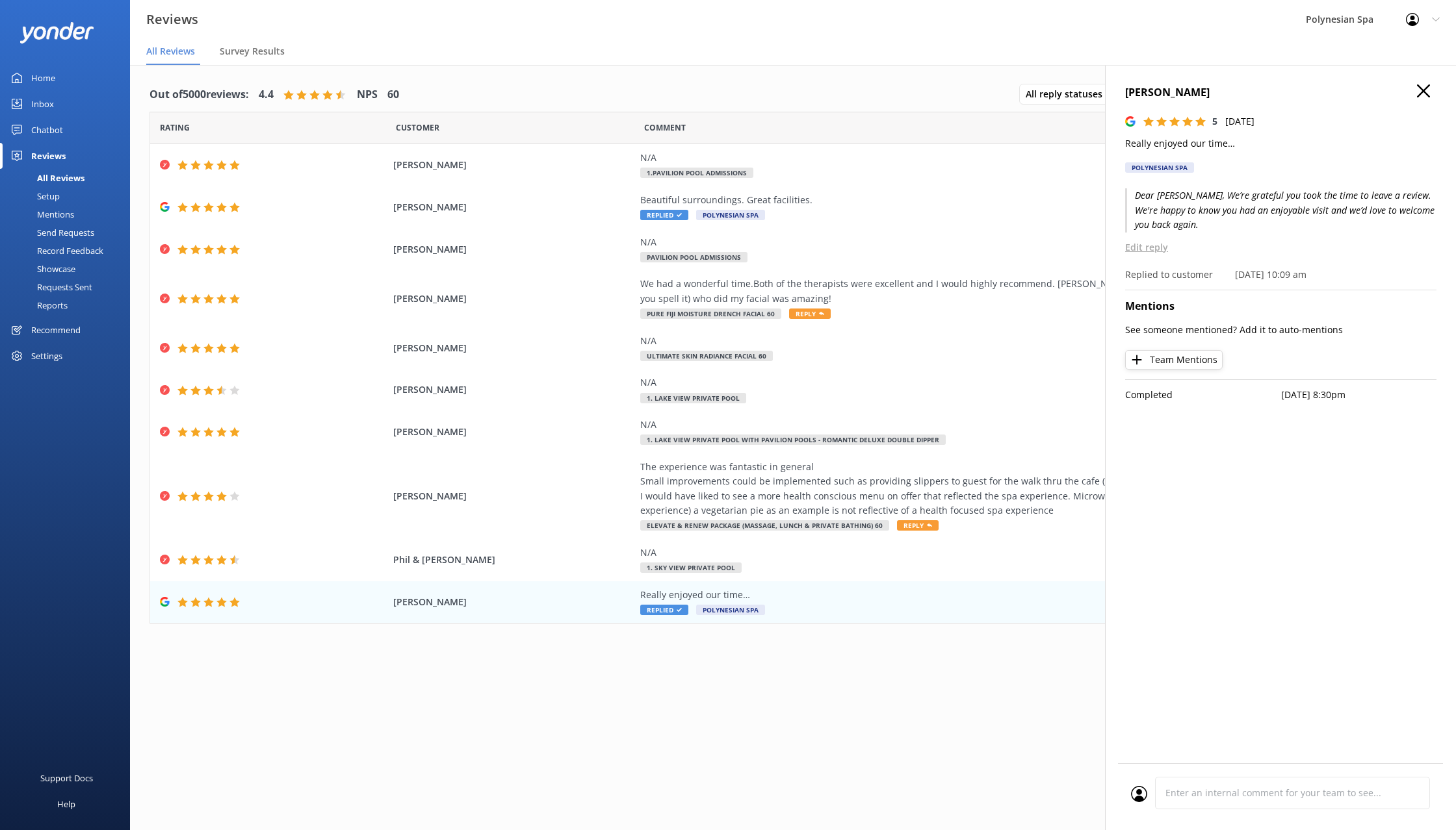
click at [1421, 87] on icon "button" at bounding box center [1423, 90] width 13 height 13
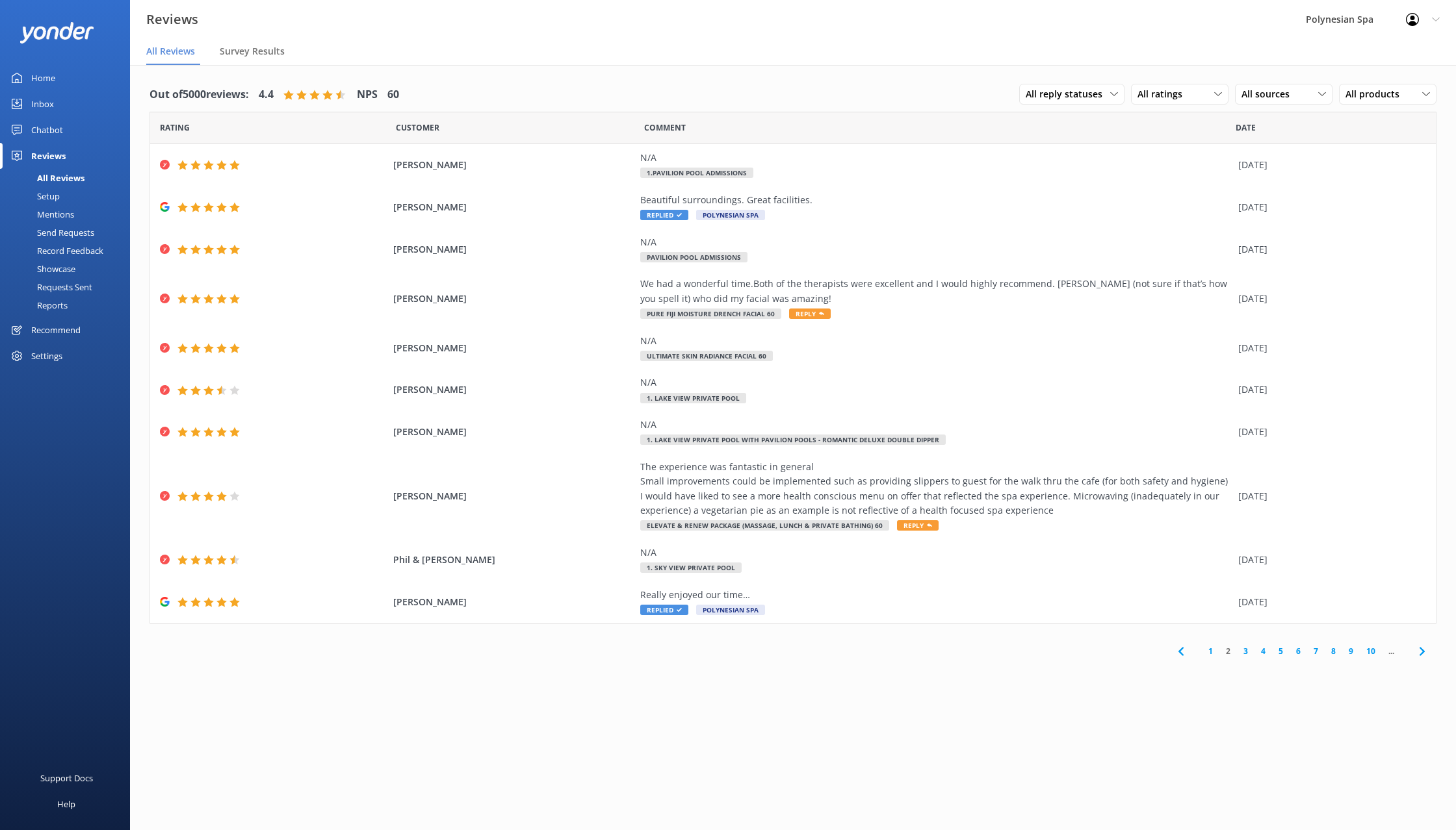
click at [1243, 651] on link "3" at bounding box center [1245, 651] width 17 height 12
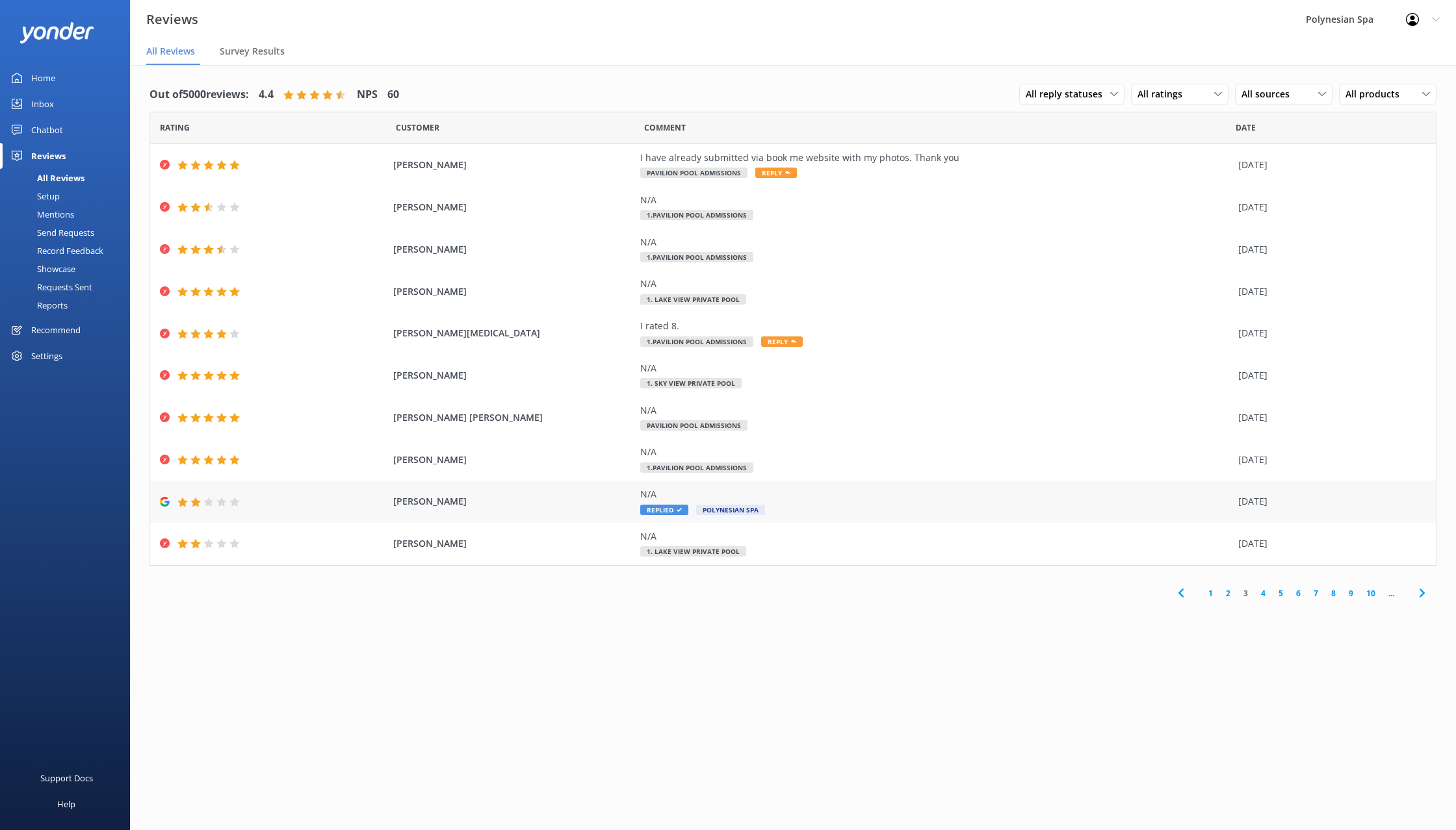
click at [390, 488] on div "[PERSON_NAME] N/A Replied Polynesian Spa [DATE]" at bounding box center [792, 502] width 1285 height 42
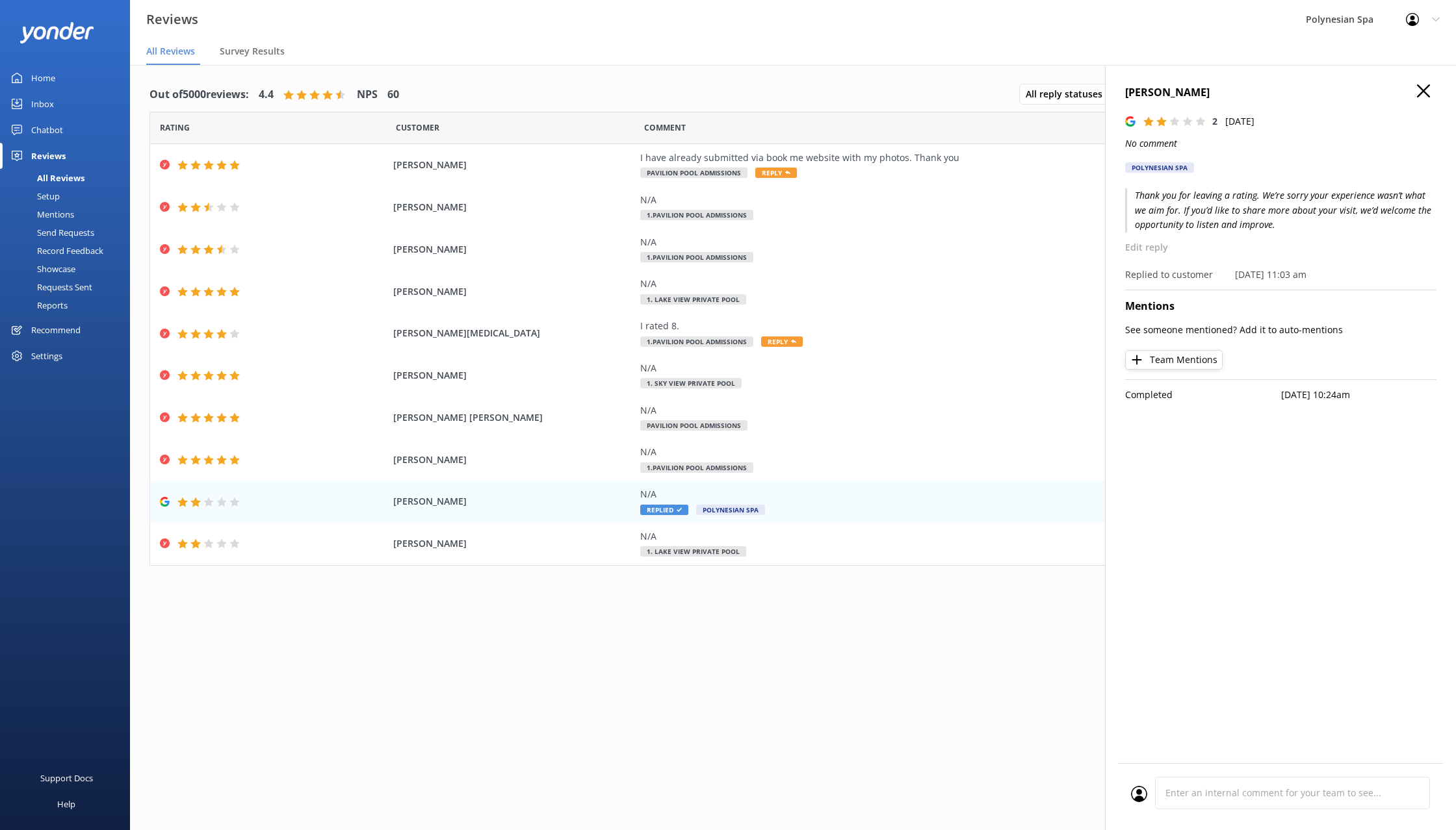
click at [1421, 89] on use "button" at bounding box center [1423, 90] width 13 height 13
